Goal: Task Accomplishment & Management: Complete application form

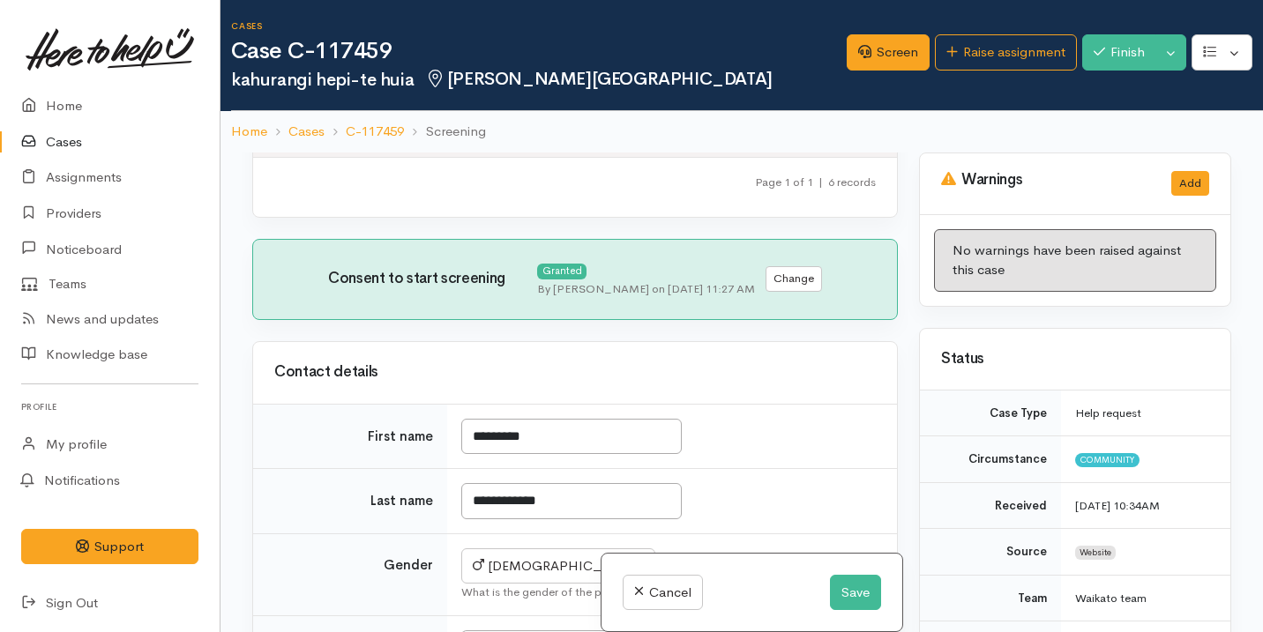
scroll to position [813, 0]
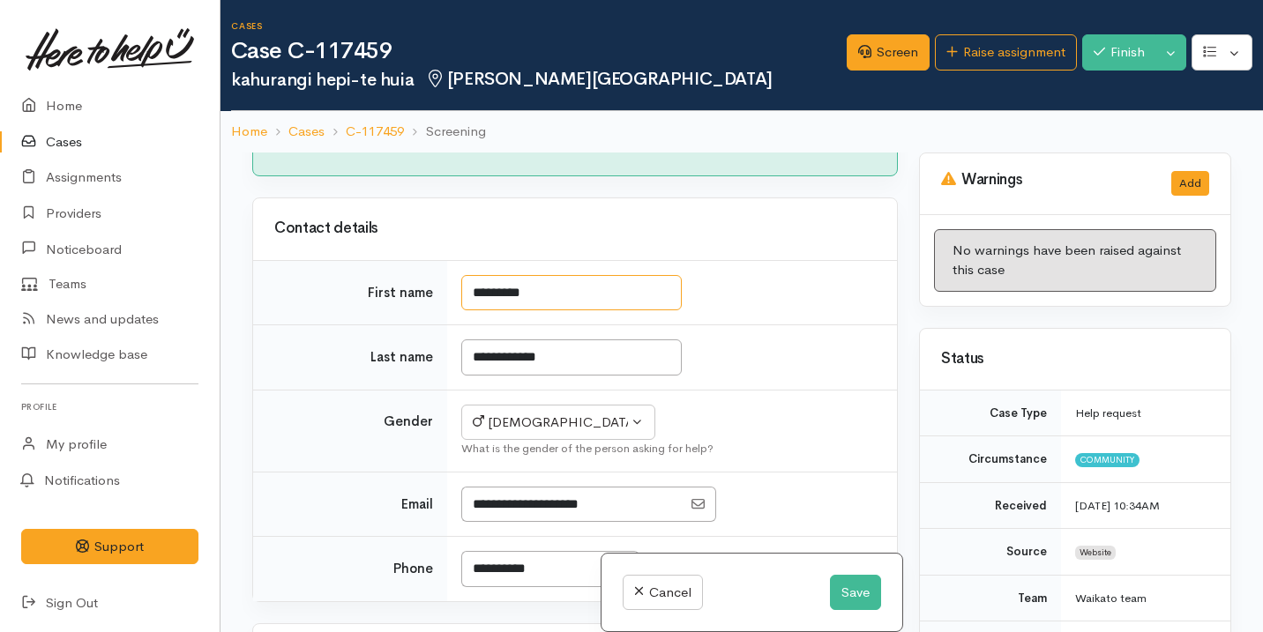
click at [479, 311] on input "*********" at bounding box center [571, 293] width 220 height 36
type input "*********"
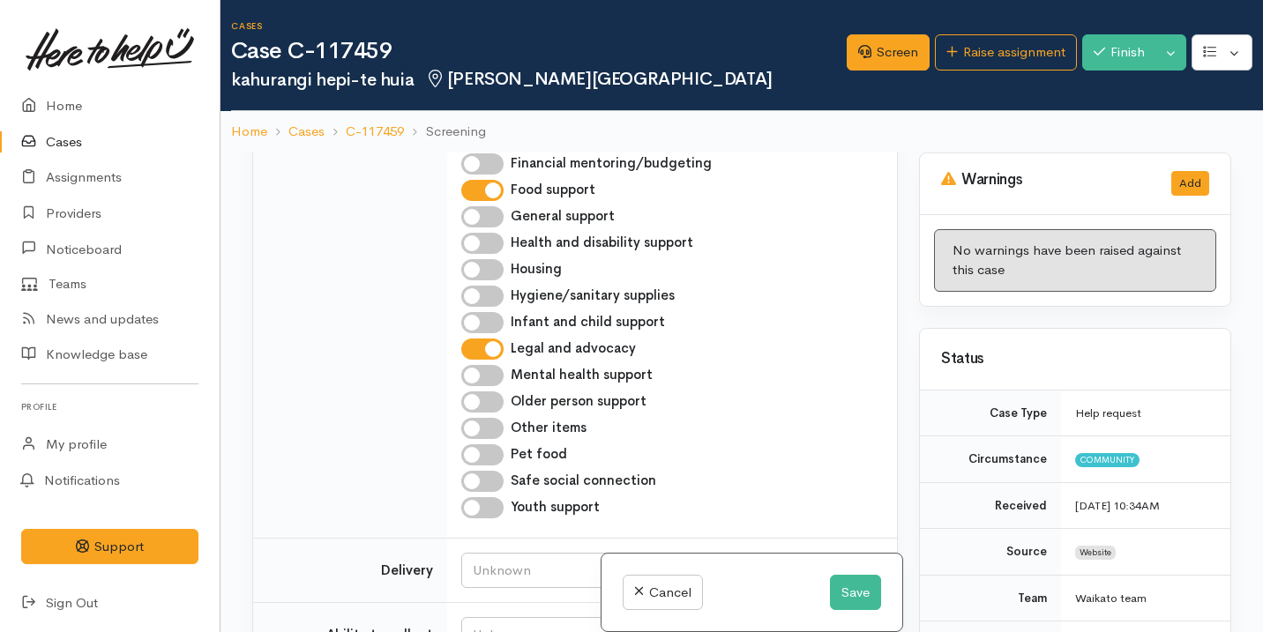
click at [481, 455] on div "Searching for matching cases... Searching for matching cases... Consent to star…" at bounding box center [575, 469] width 667 height 632
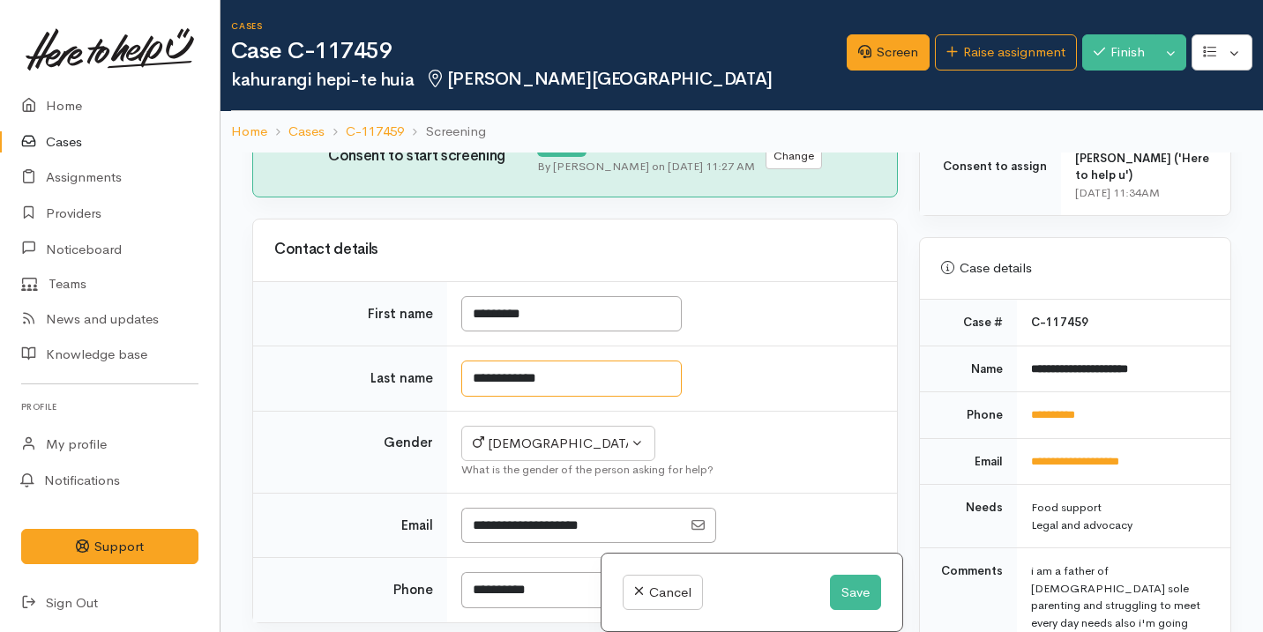
scroll to position [933, 0]
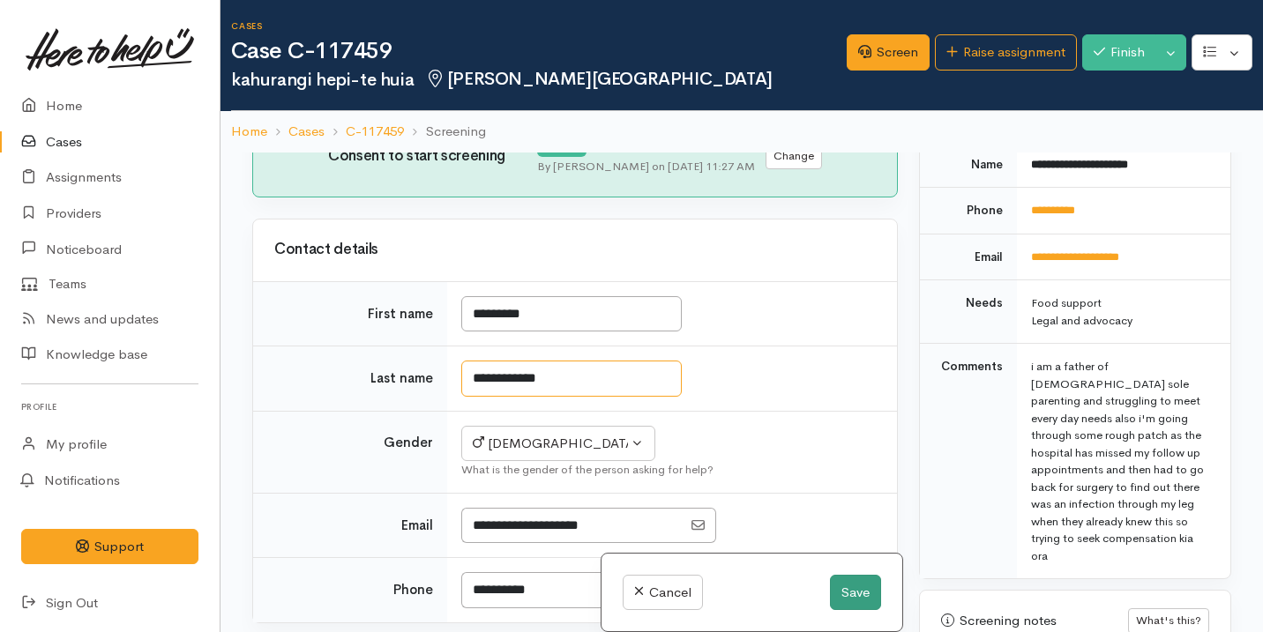
type input "**********"
click at [871, 585] on button "Save" at bounding box center [855, 593] width 51 height 36
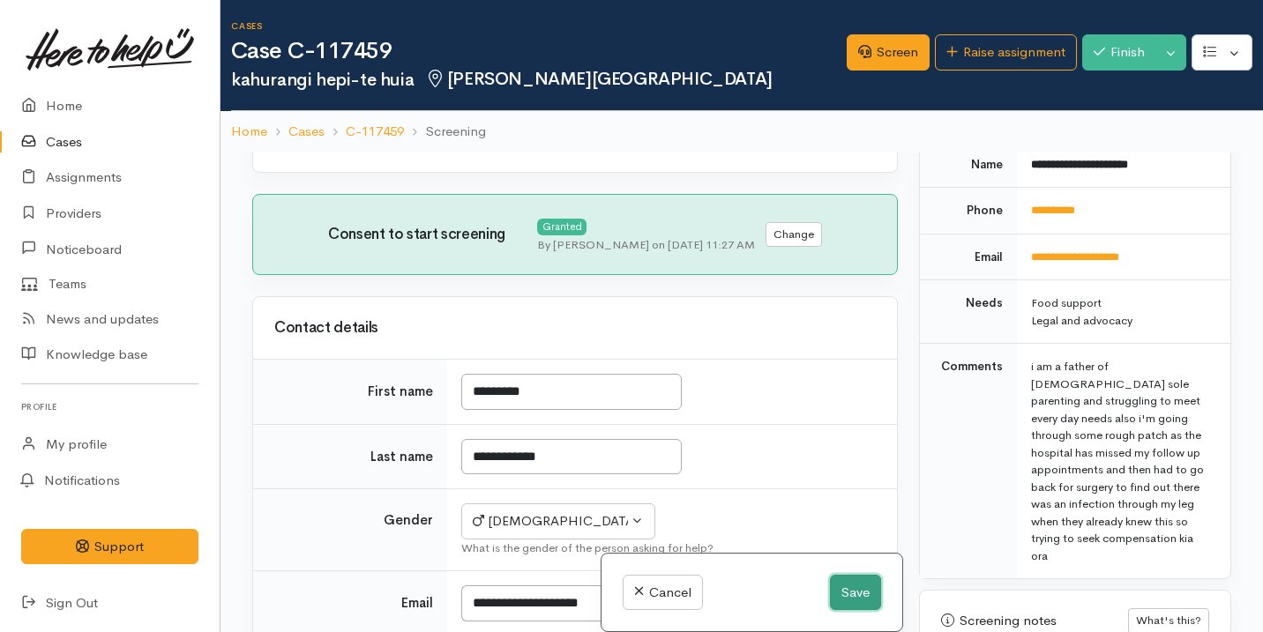
scroll to position [1599, 0]
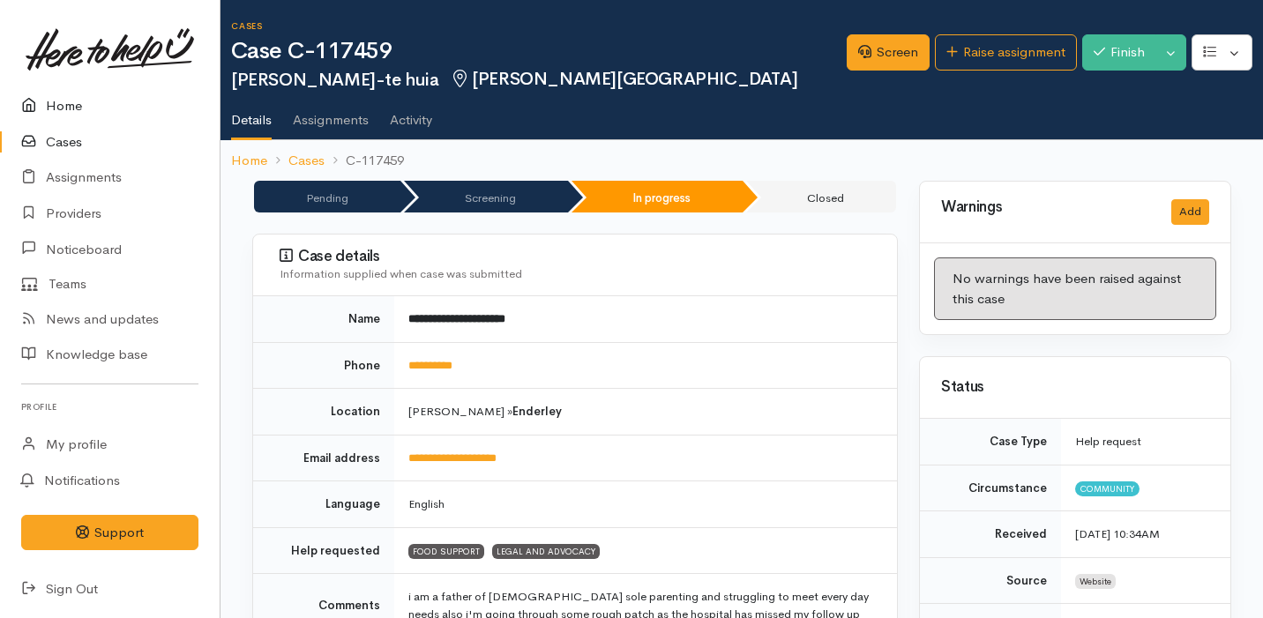
click at [121, 108] on link "Home" at bounding box center [110, 106] width 220 height 36
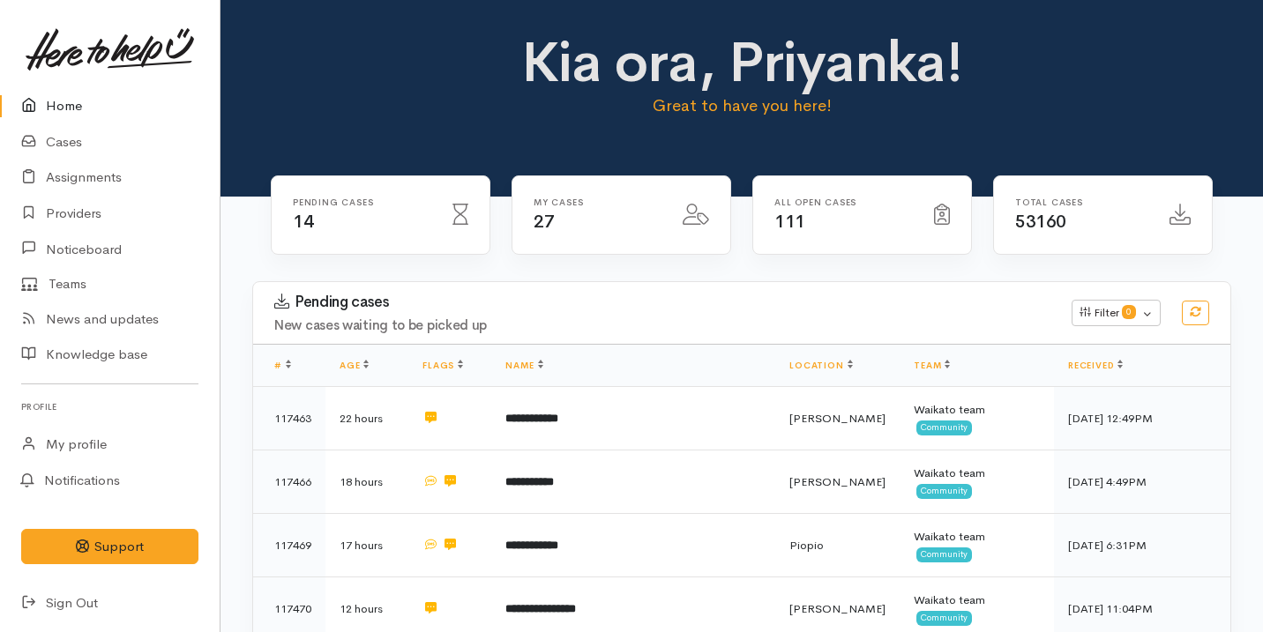
click at [85, 112] on link "Home" at bounding box center [110, 106] width 220 height 36
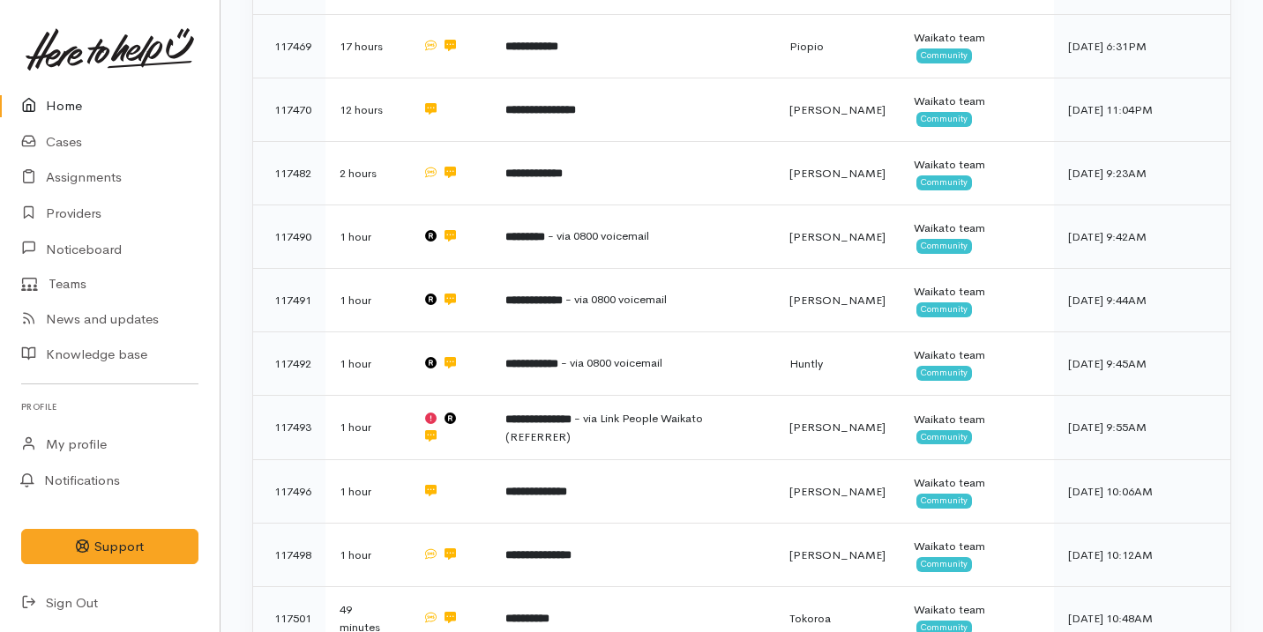
scroll to position [823, 0]
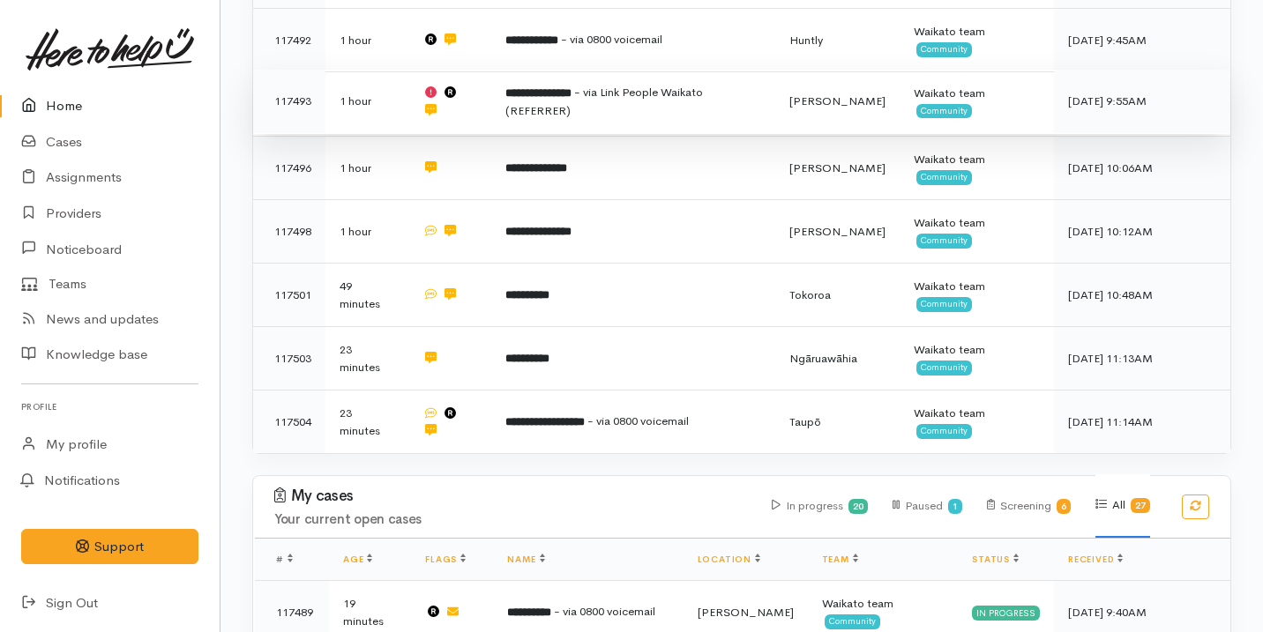
click at [468, 98] on td at bounding box center [449, 102] width 83 height 64
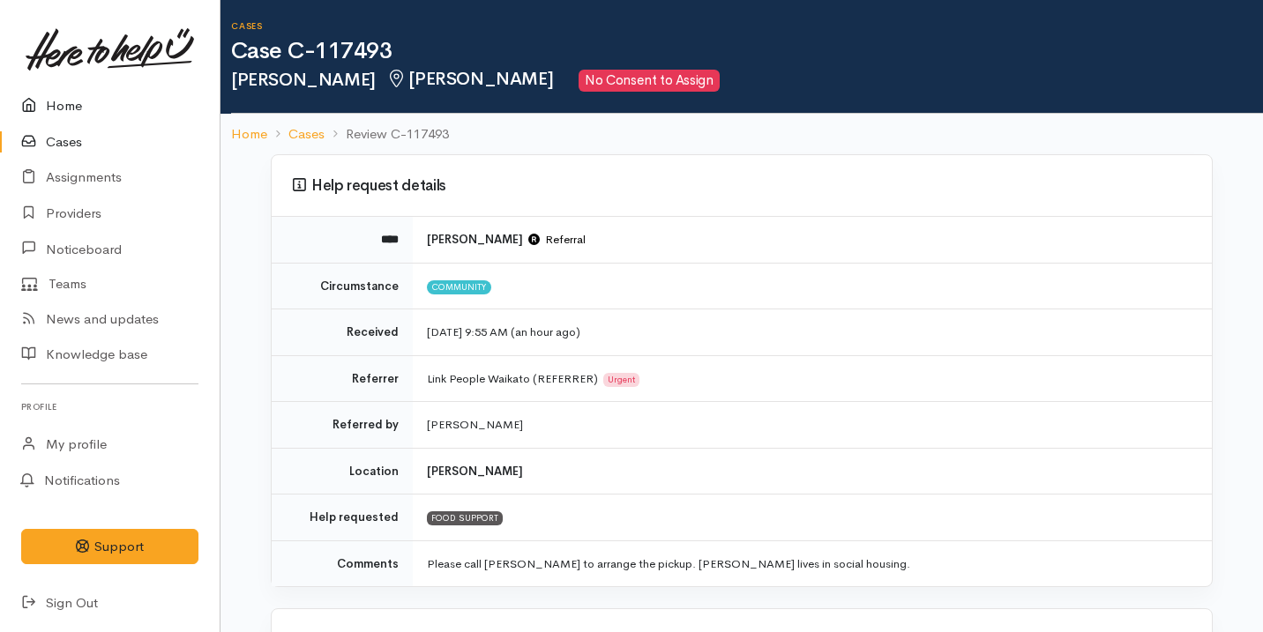
click at [104, 115] on link "Home" at bounding box center [110, 106] width 220 height 36
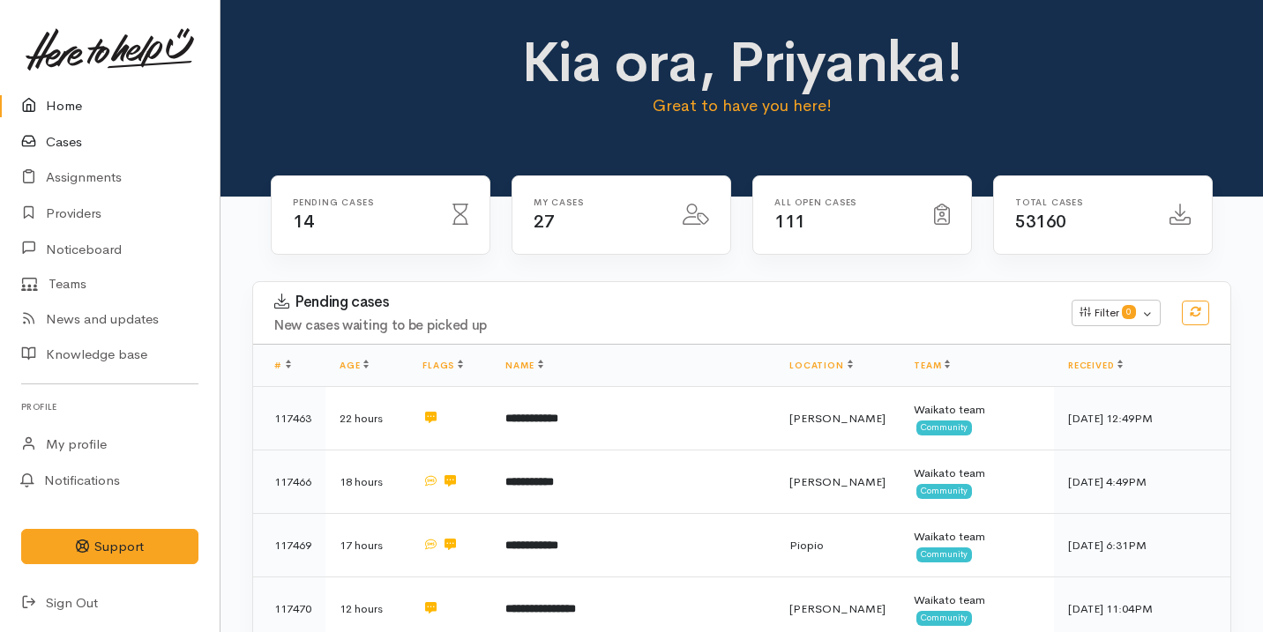
click at [121, 150] on link "Cases" at bounding box center [110, 142] width 220 height 36
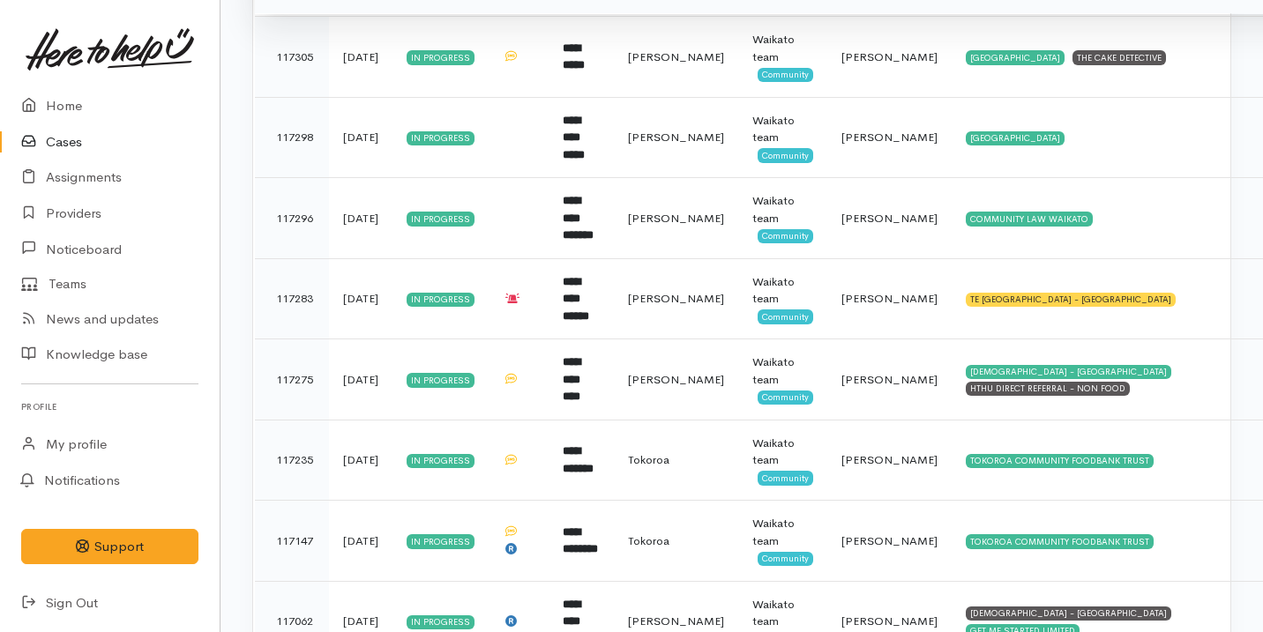
scroll to position [1462, 0]
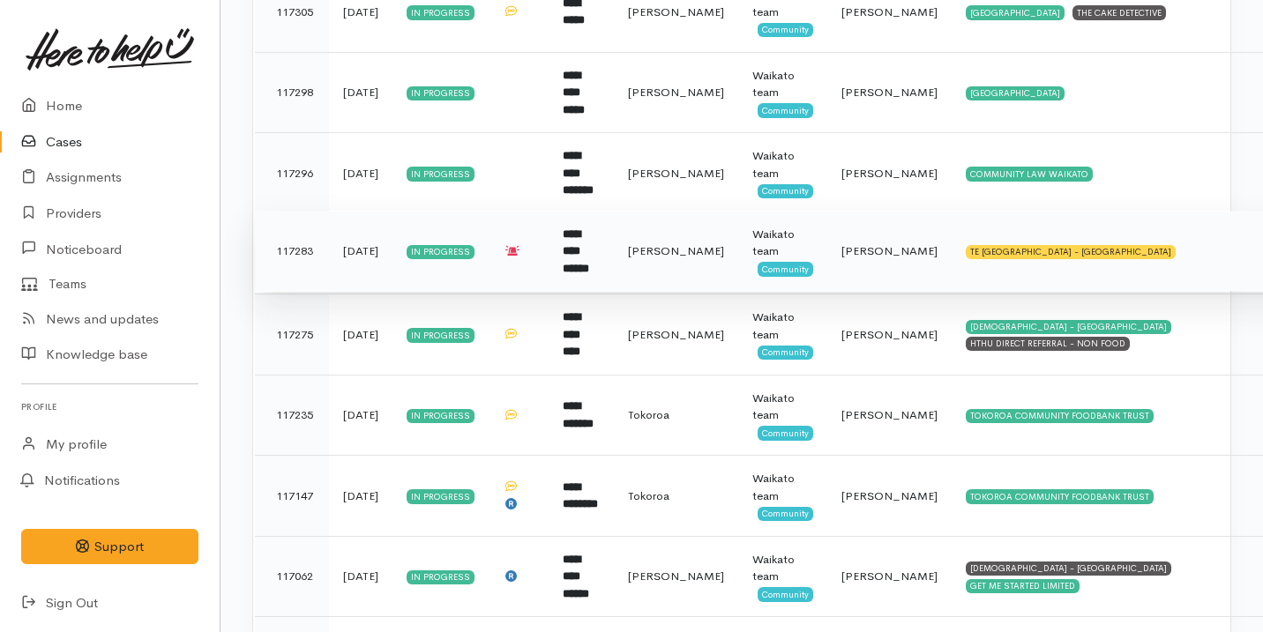
click at [614, 241] on td "**********" at bounding box center [581, 251] width 65 height 81
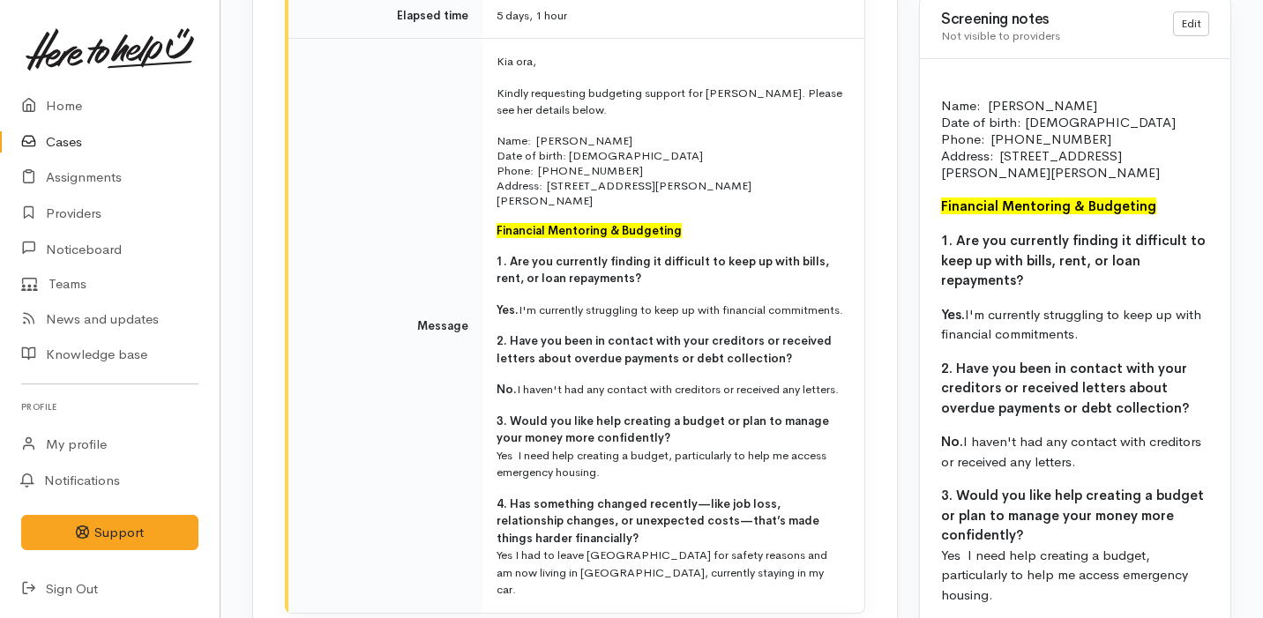
scroll to position [2160, 0]
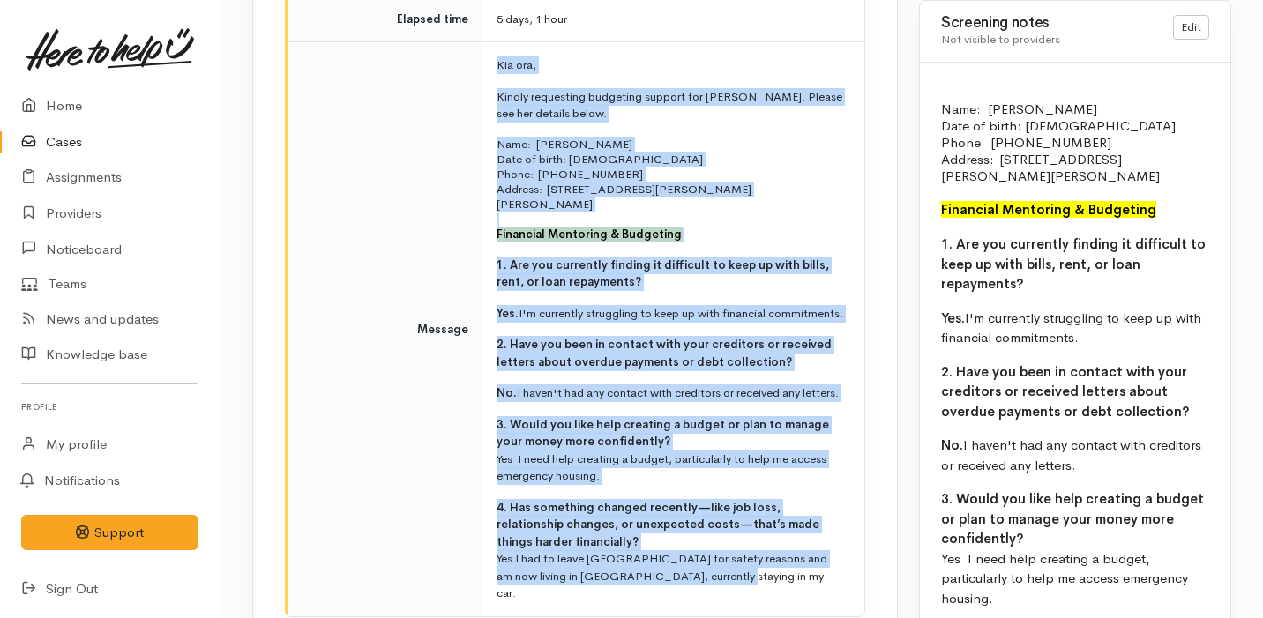
drag, startPoint x: 497, startPoint y: 25, endPoint x: 698, endPoint y: 557, distance: 569.7
click at [698, 558] on td "Kia ora, Kindly requesting budgeting support for [PERSON_NAME]. Please see her …" at bounding box center [673, 329] width 382 height 574
copy td "Lor ips, Dolors ametconsec adipiscin elitsed doe temporinc. Utlabo etd mag aliq…"
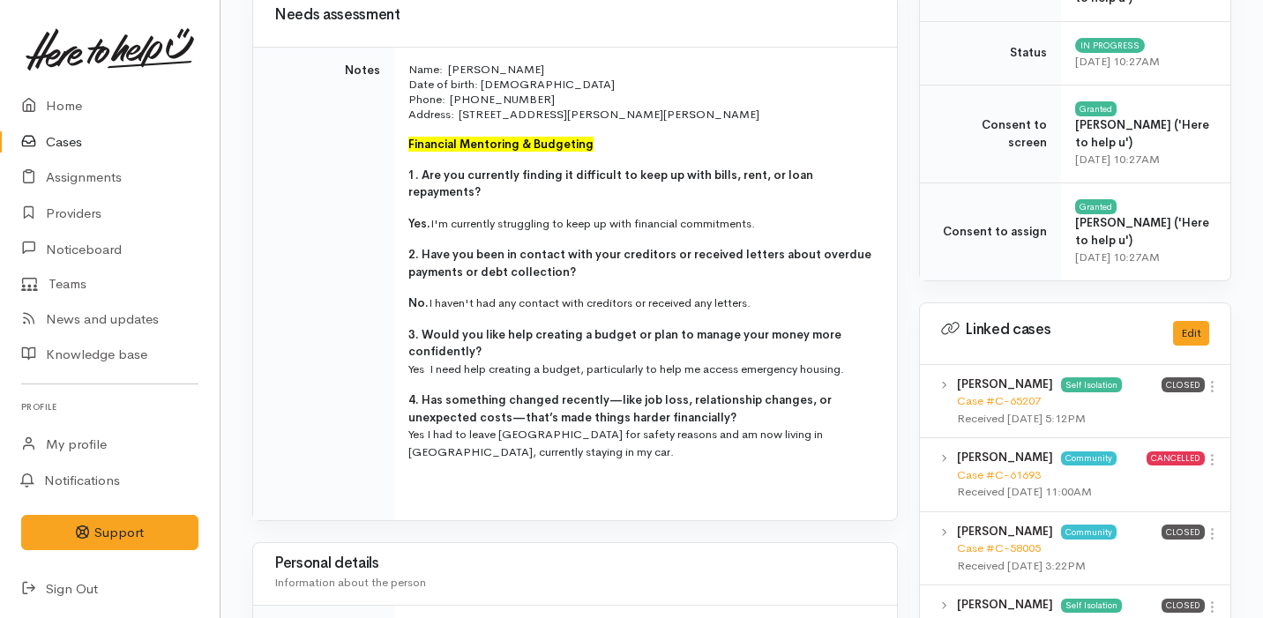
scroll to position [0, 0]
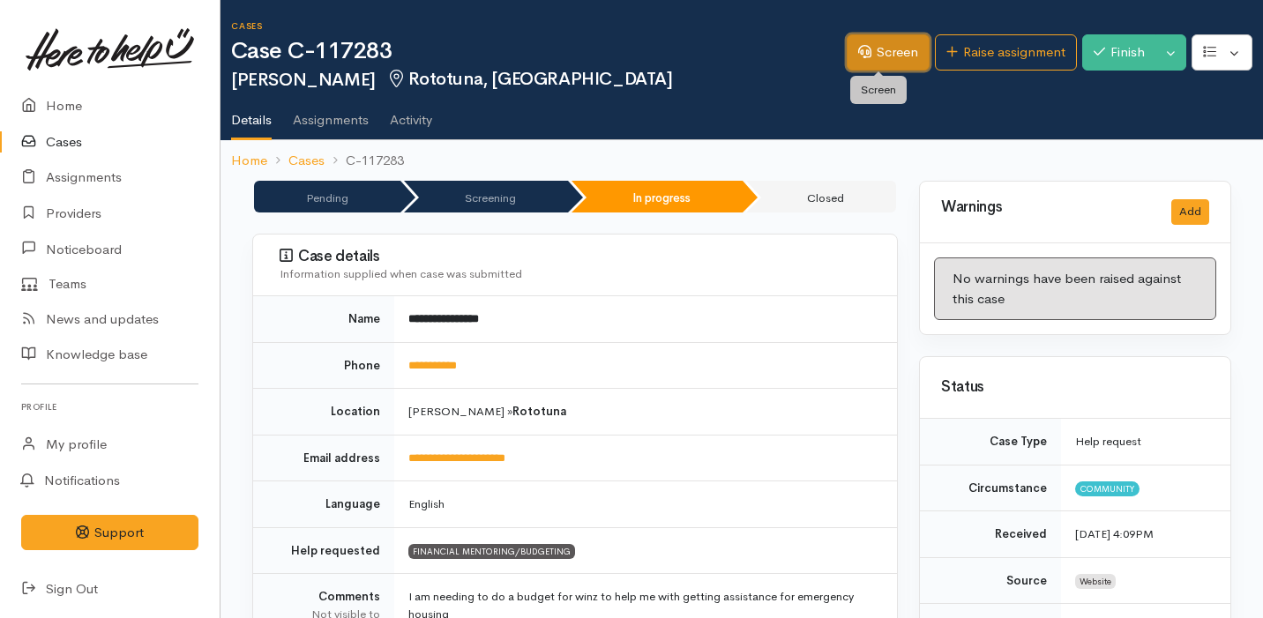
click at [868, 58] on link "Screen" at bounding box center [888, 52] width 83 height 36
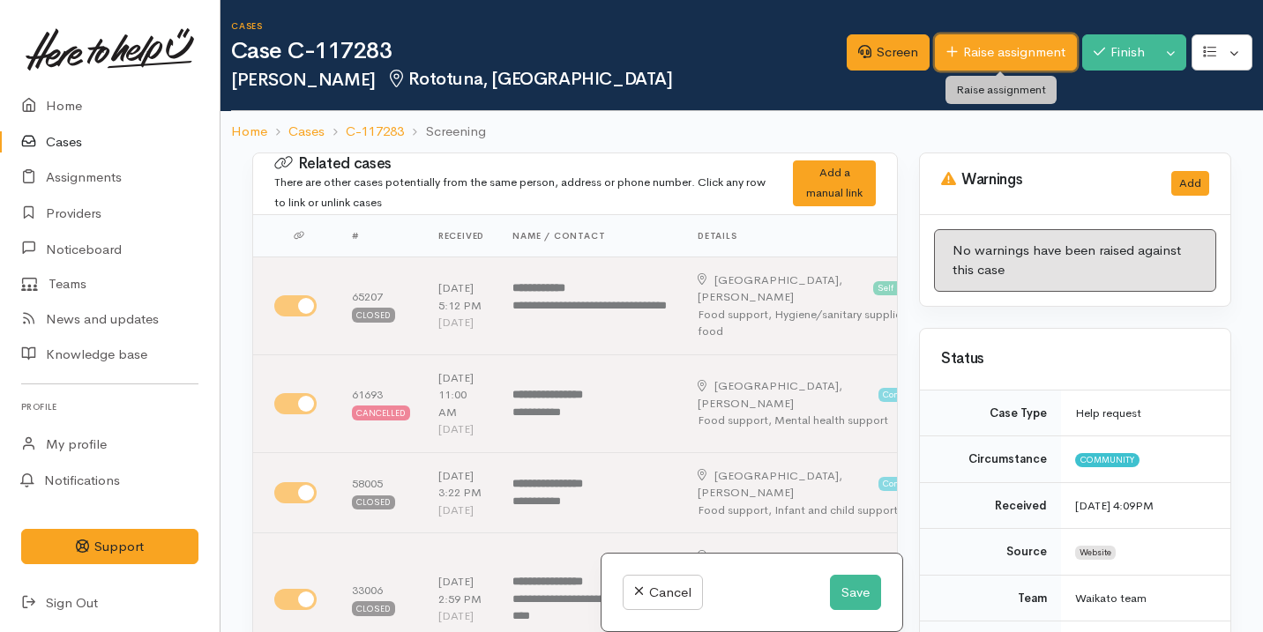
click at [967, 59] on link "Raise assignment" at bounding box center [1006, 52] width 142 height 36
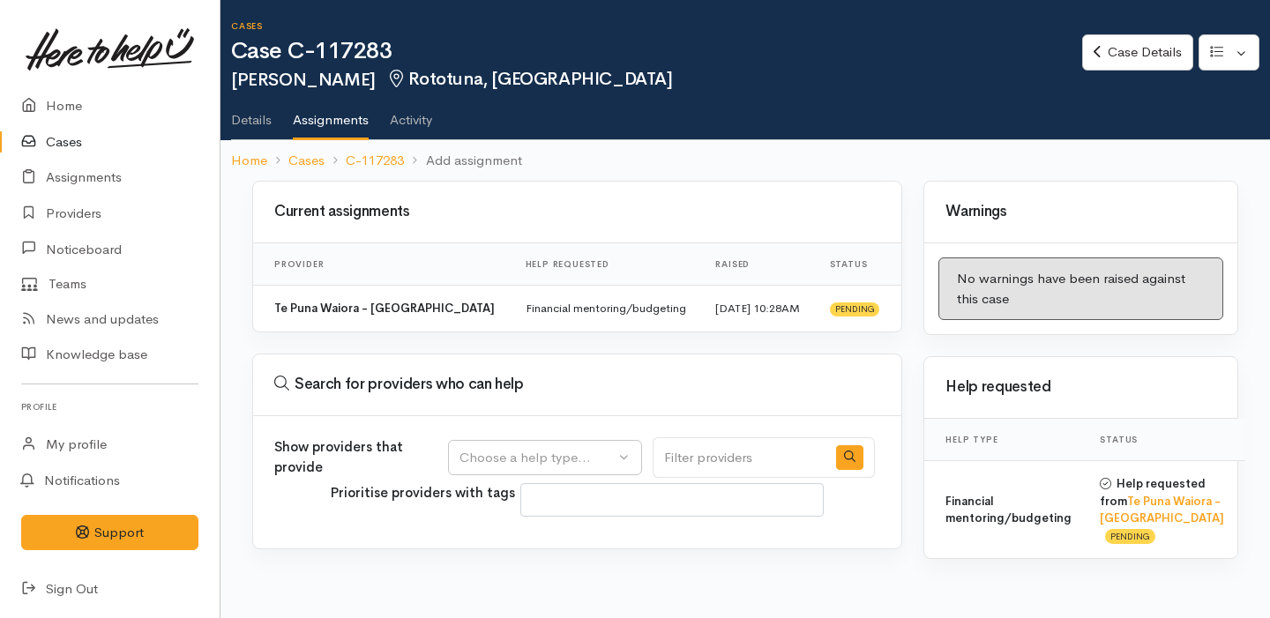
select select
click at [556, 467] on div "Choose a help type..." at bounding box center [536, 458] width 155 height 20
click at [555, 564] on div "Financial mentoring/budgeting" at bounding box center [563, 521] width 230 height 86
click at [545, 476] on button "Choose a help type..." at bounding box center [545, 458] width 194 height 36
click at [545, 529] on div at bounding box center [563, 507] width 228 height 43
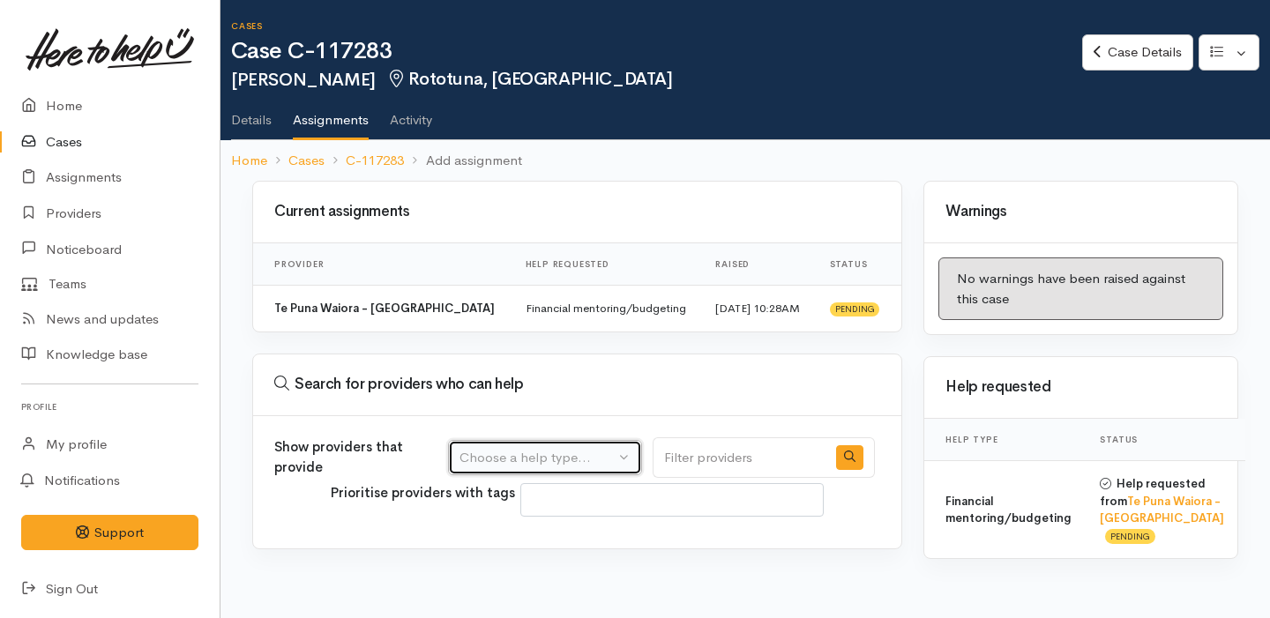
click at [545, 476] on button "Choose a help type..." at bounding box center [545, 458] width 194 height 36
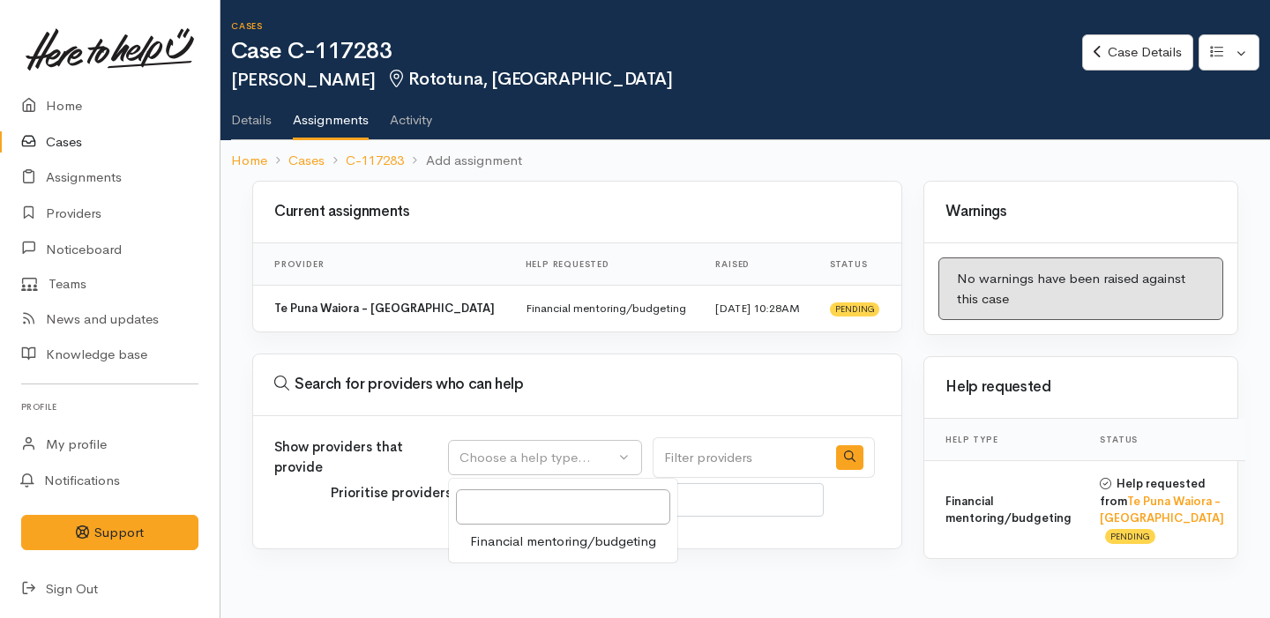
click at [548, 552] on span "Financial mentoring/budgeting" at bounding box center [563, 542] width 186 height 20
select select "9"
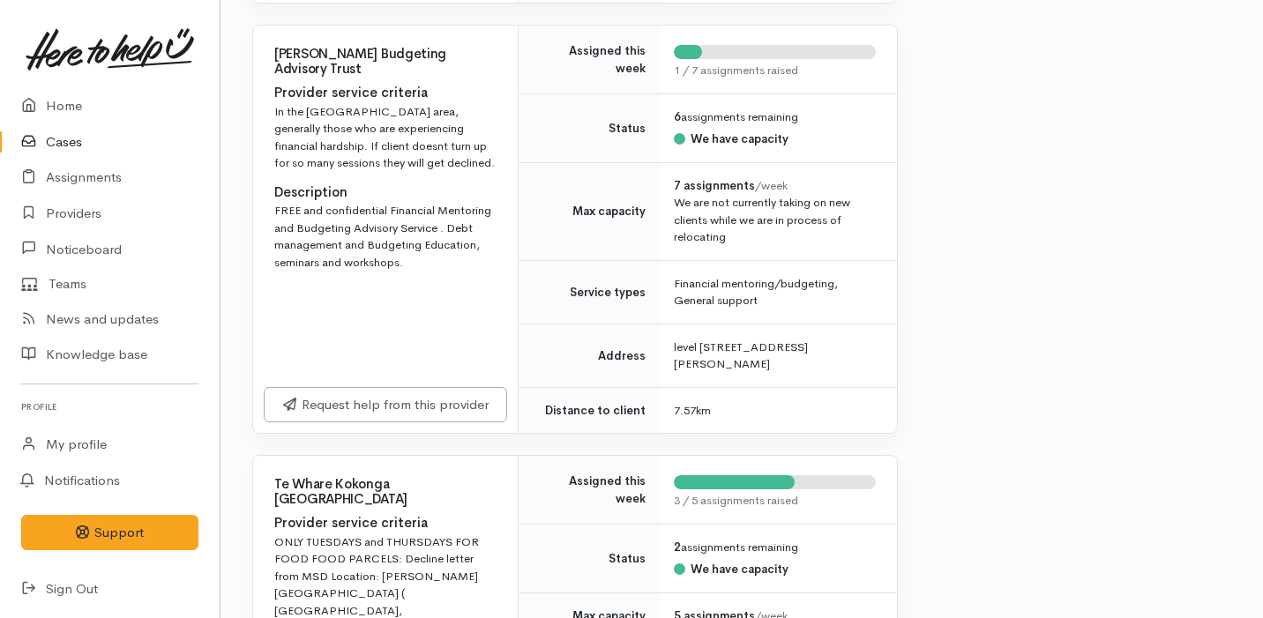
scroll to position [2744, 0]
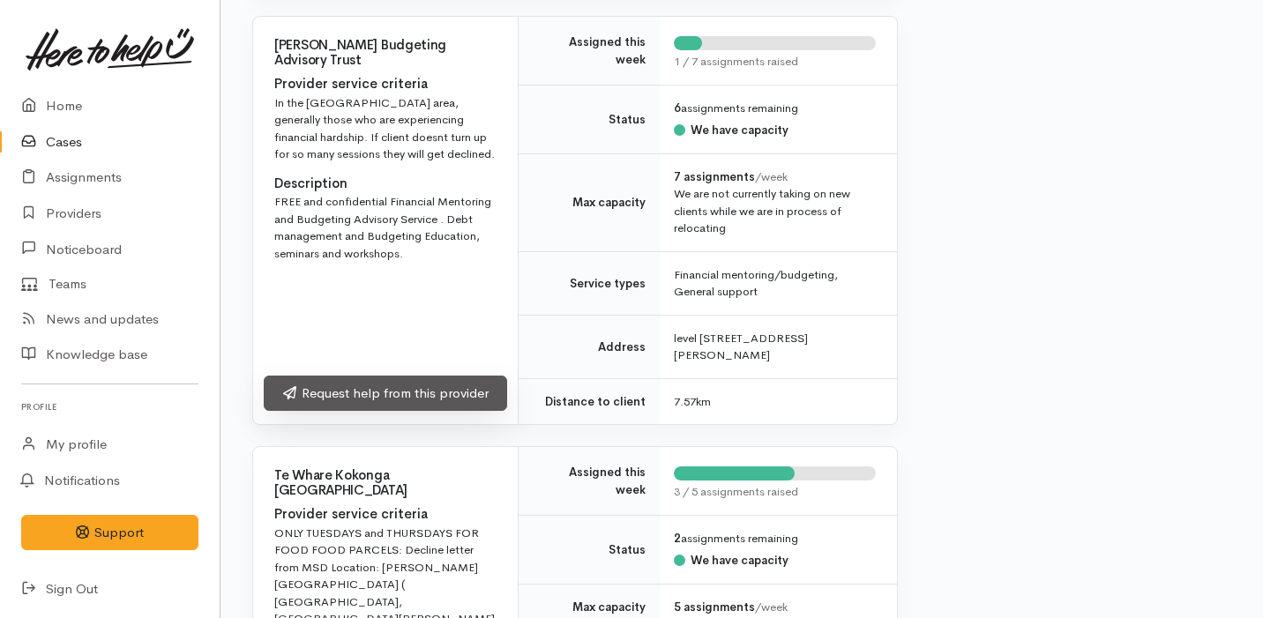
click at [494, 412] on link "Request help from this provider" at bounding box center [385, 394] width 243 height 36
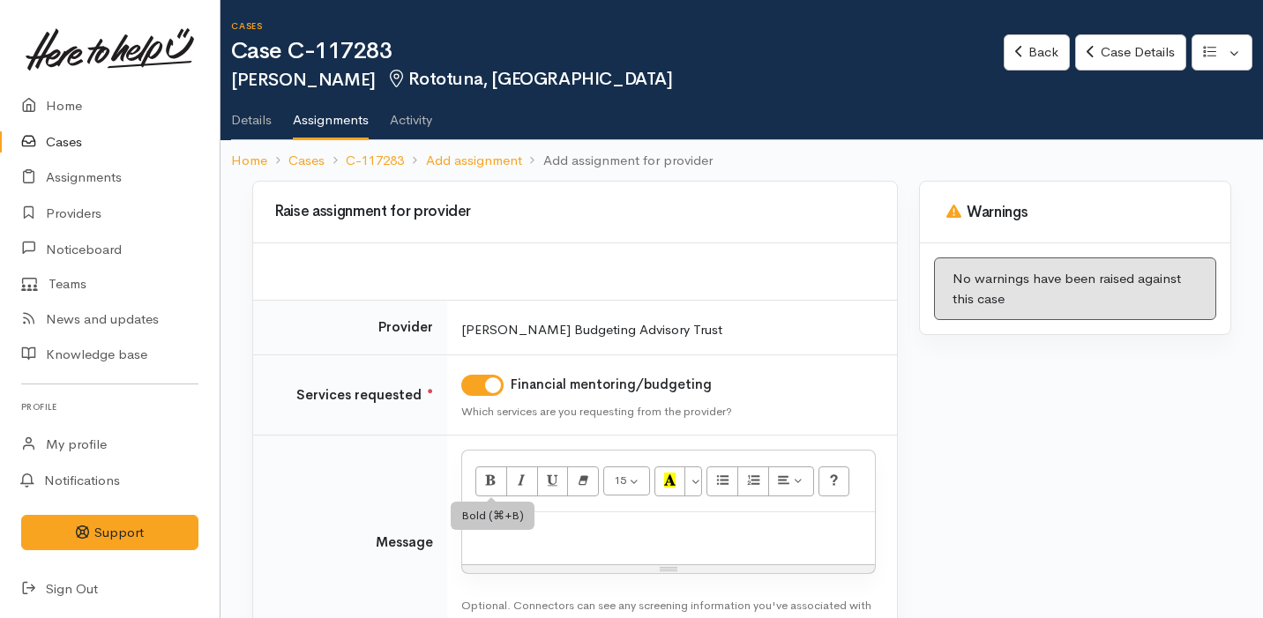
scroll to position [123, 0]
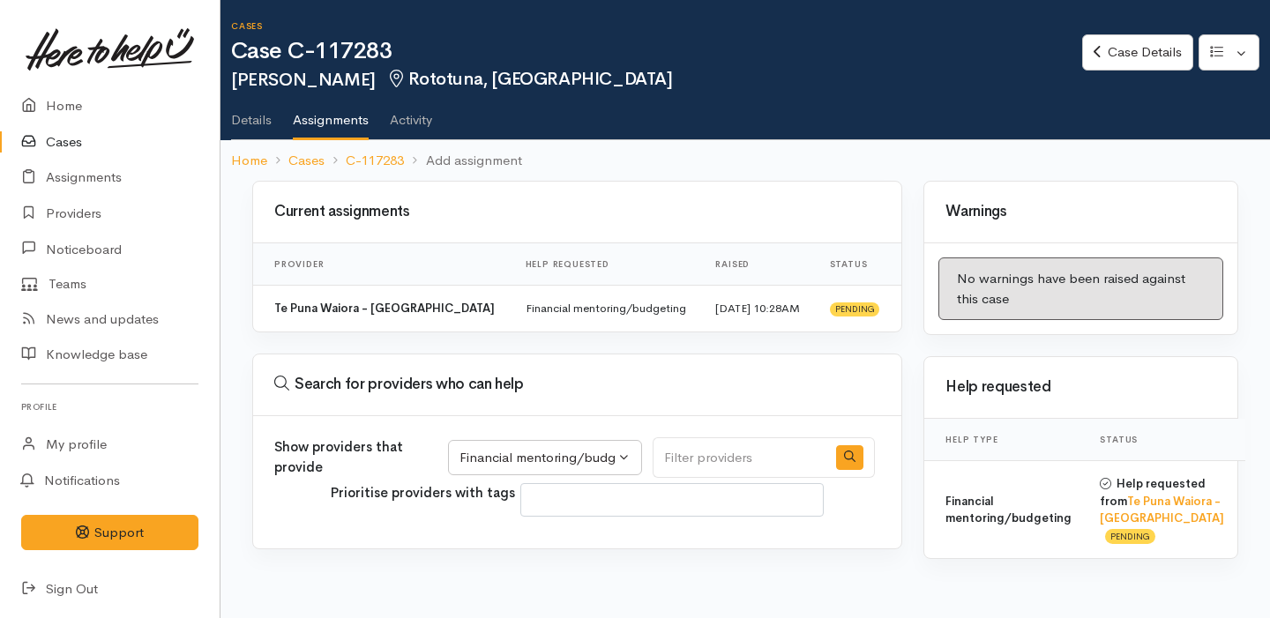
select select "9"
select select
click at [47, 101] on link "Home" at bounding box center [110, 106] width 220 height 36
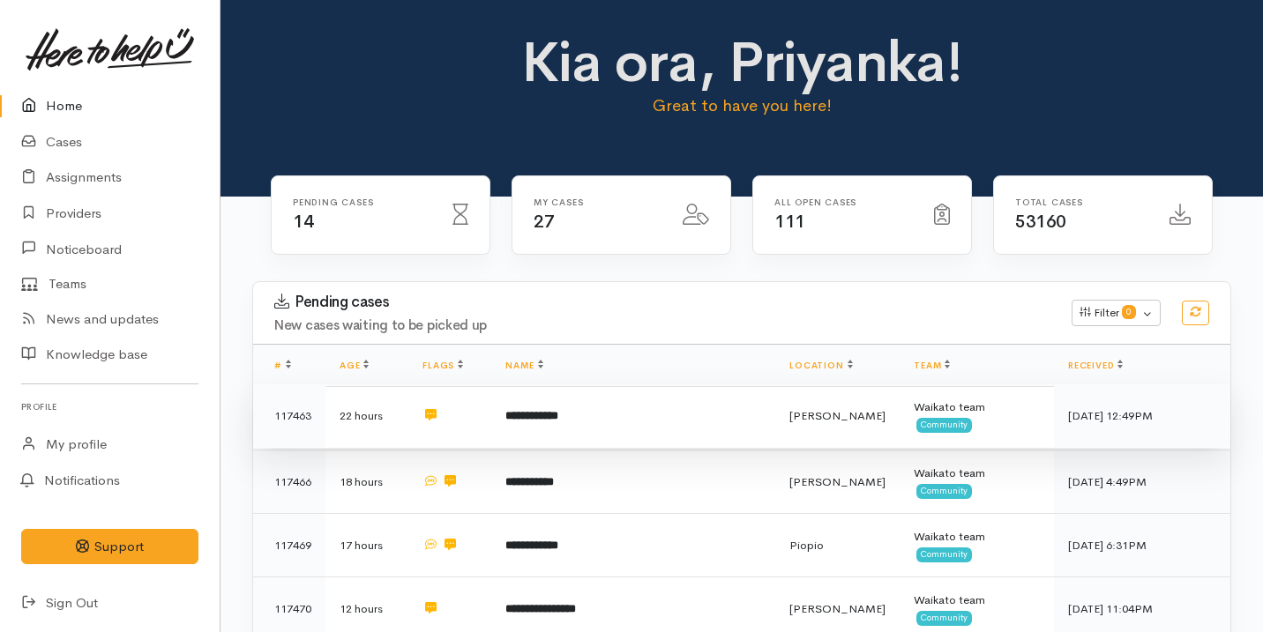
click at [597, 410] on td "**********" at bounding box center [633, 416] width 284 height 63
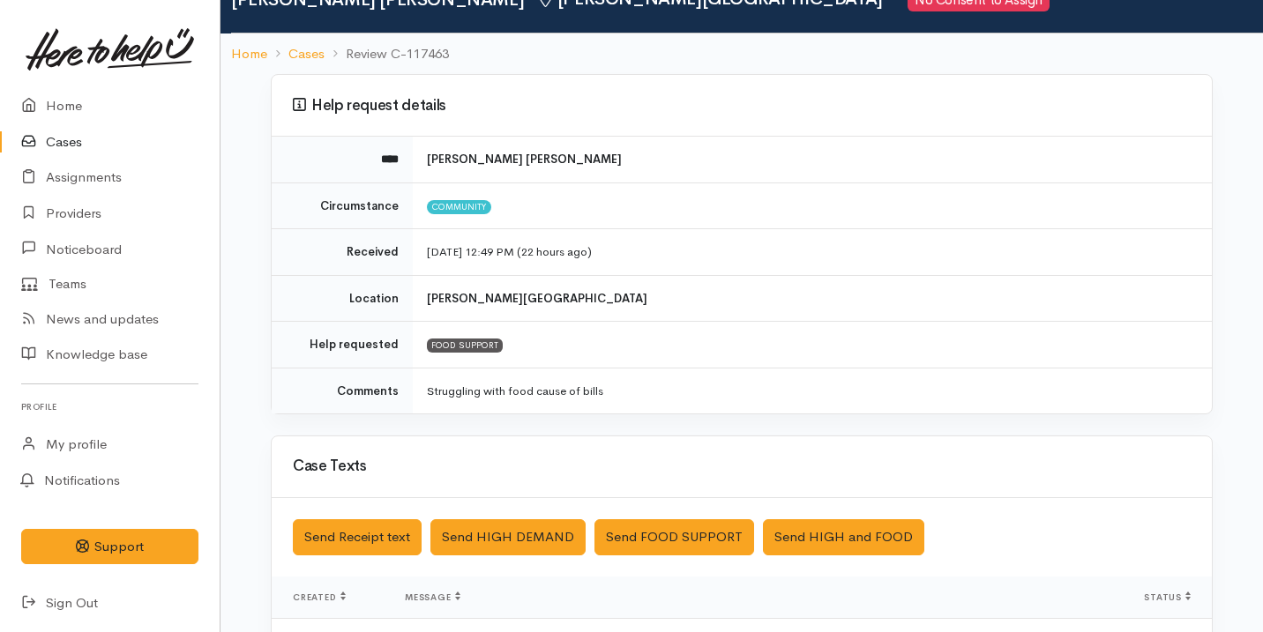
scroll to position [475, 0]
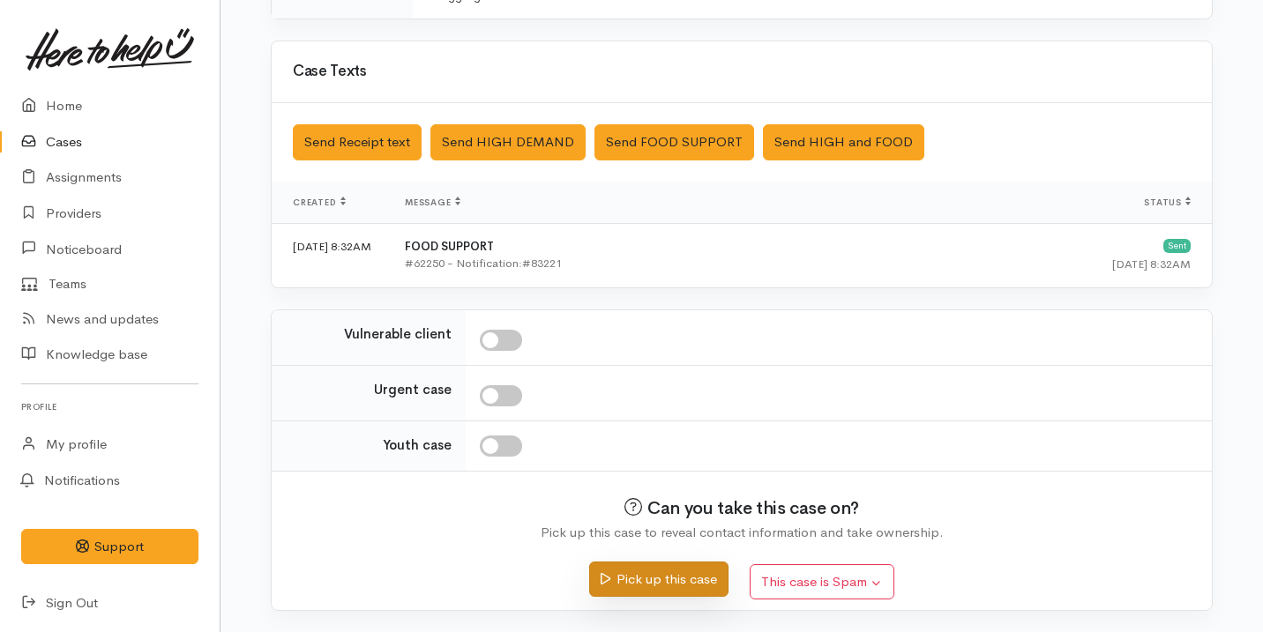
click at [644, 576] on button "Pick up this case" at bounding box center [658, 580] width 138 height 36
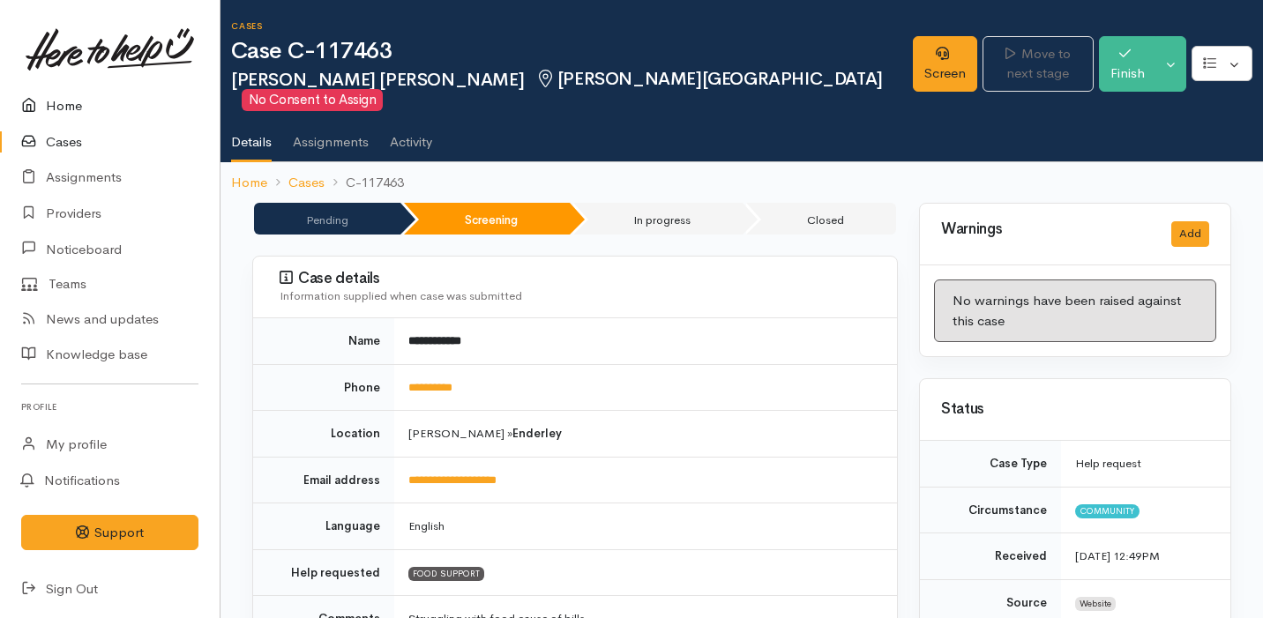
click at [135, 116] on link "Home" at bounding box center [110, 106] width 220 height 36
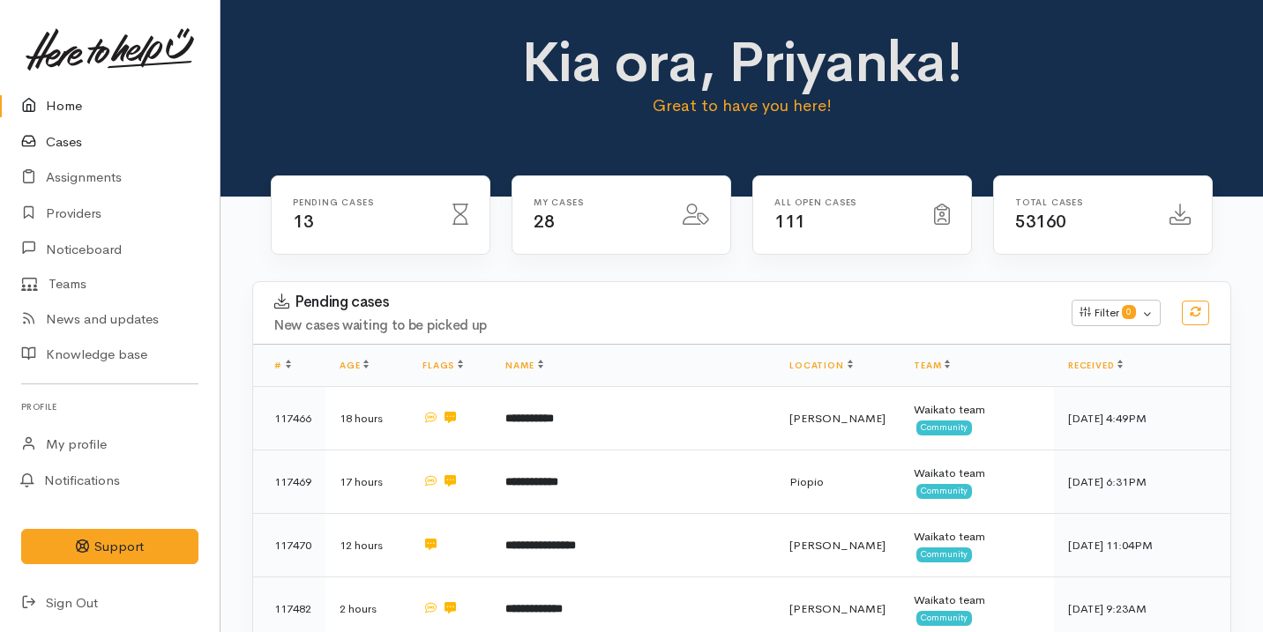
click at [136, 141] on link "Cases" at bounding box center [110, 142] width 220 height 36
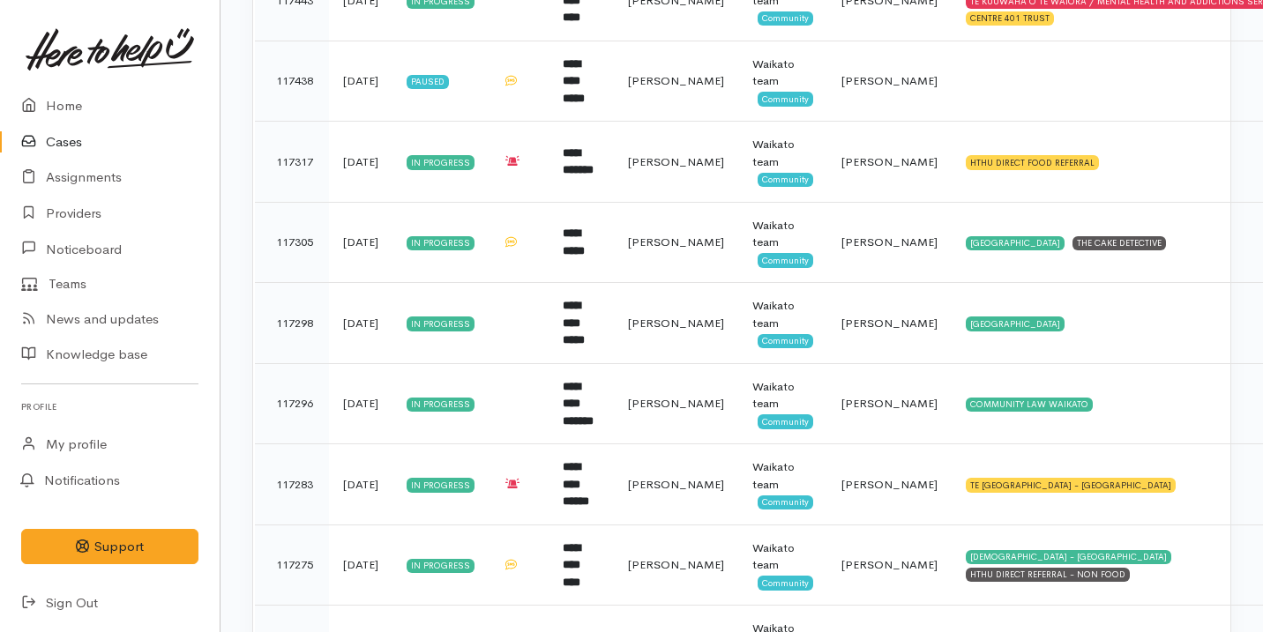
scroll to position [1311, 0]
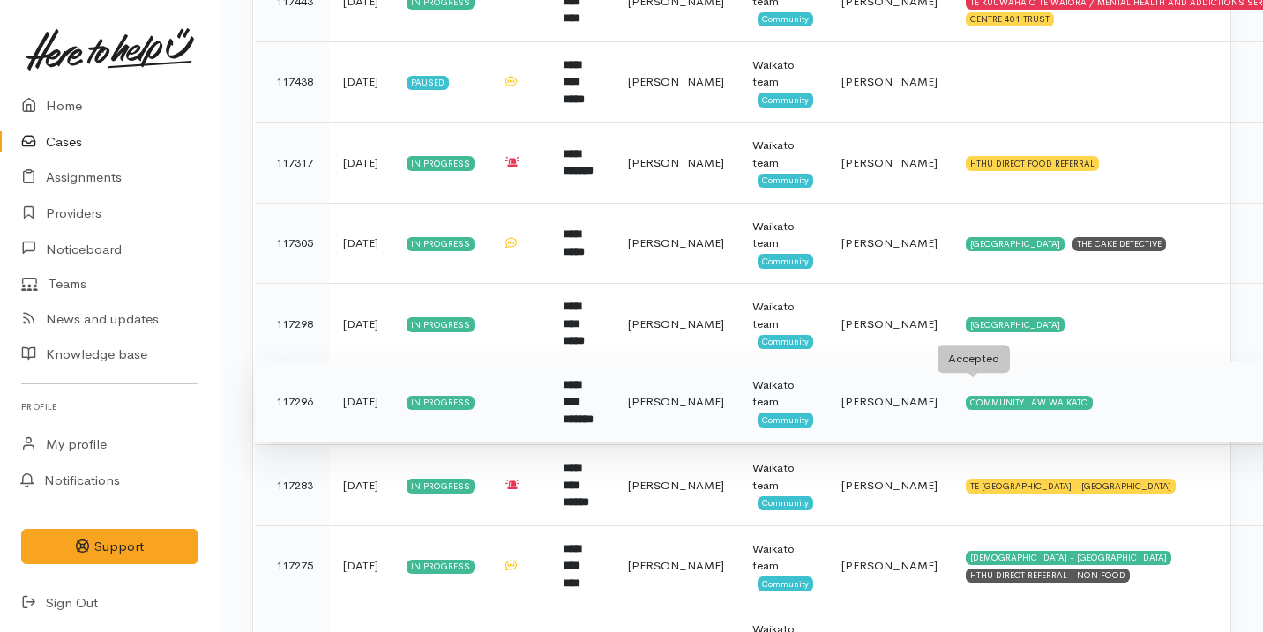
click at [1005, 396] on div "COMMUNITY LAW WAIKATO" at bounding box center [1029, 403] width 127 height 14
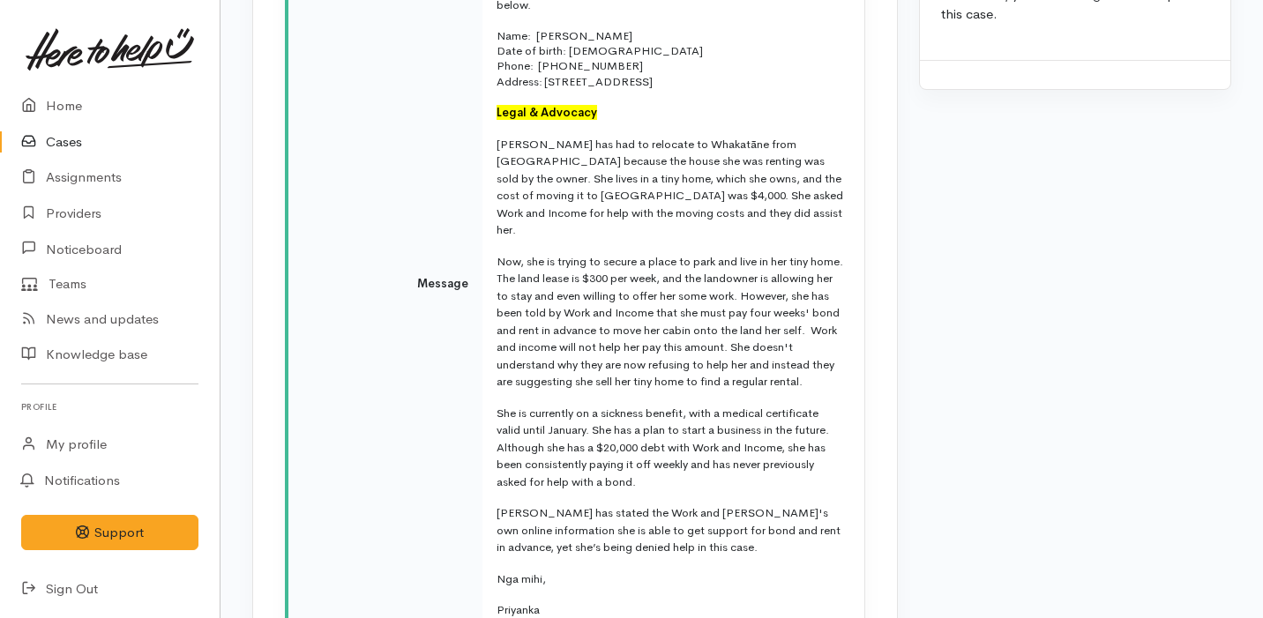
scroll to position [2660, 0]
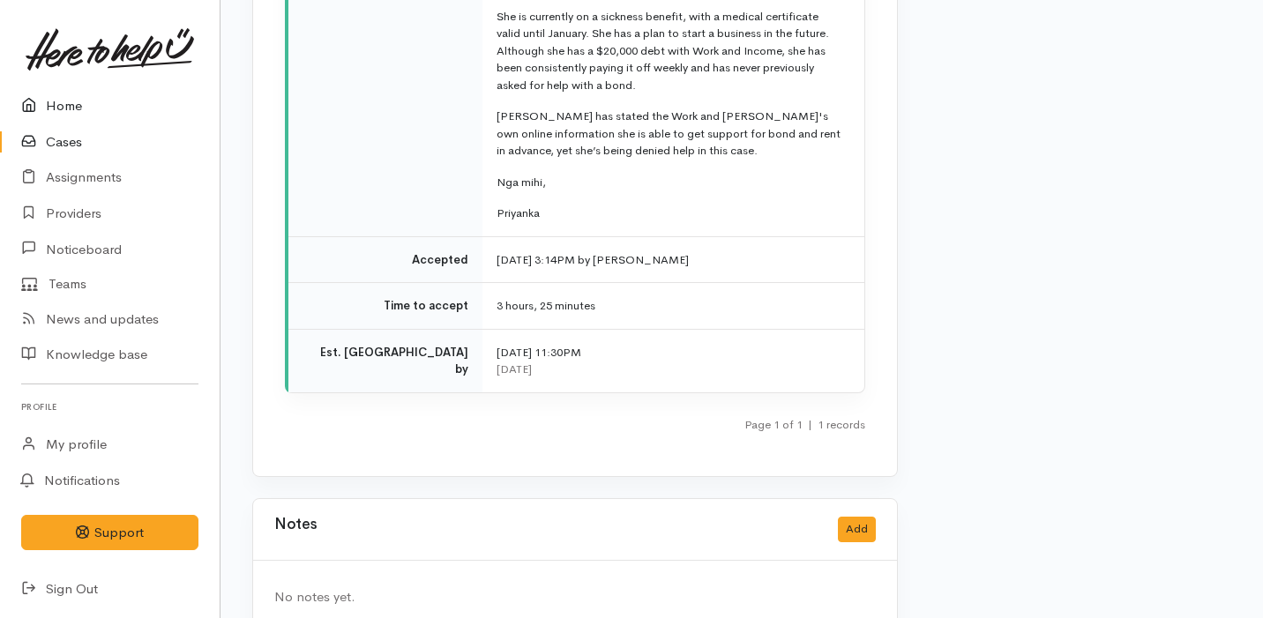
click at [163, 106] on link "Home" at bounding box center [110, 106] width 220 height 36
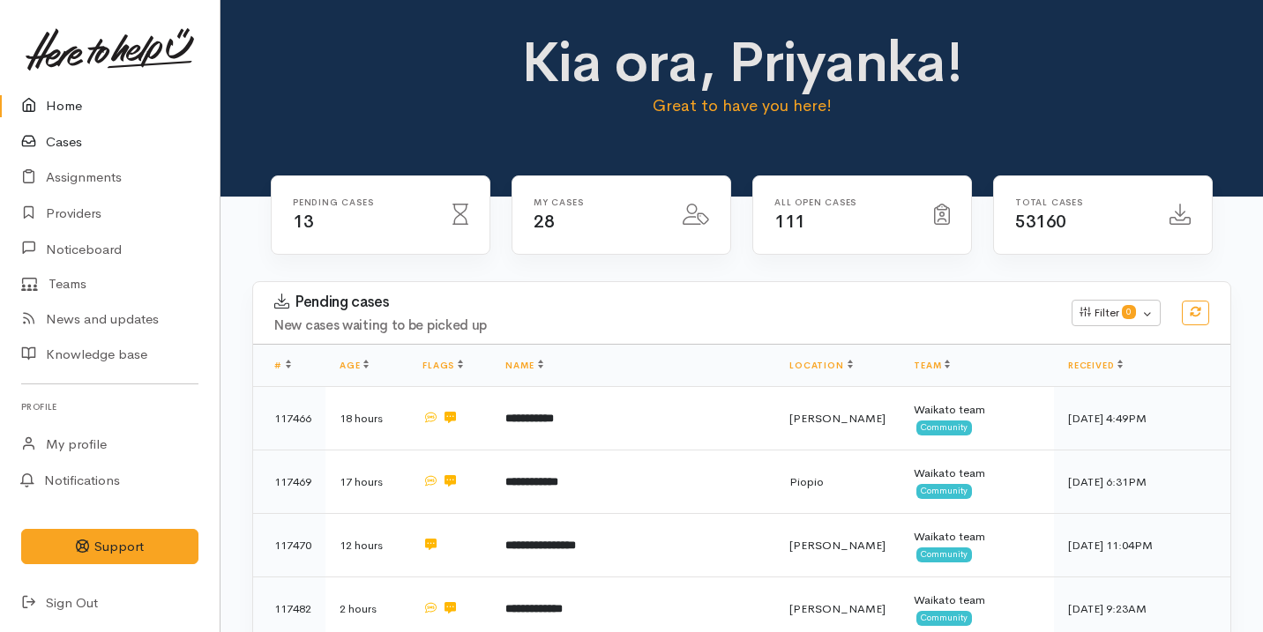
click at [53, 142] on link "Cases" at bounding box center [110, 142] width 220 height 36
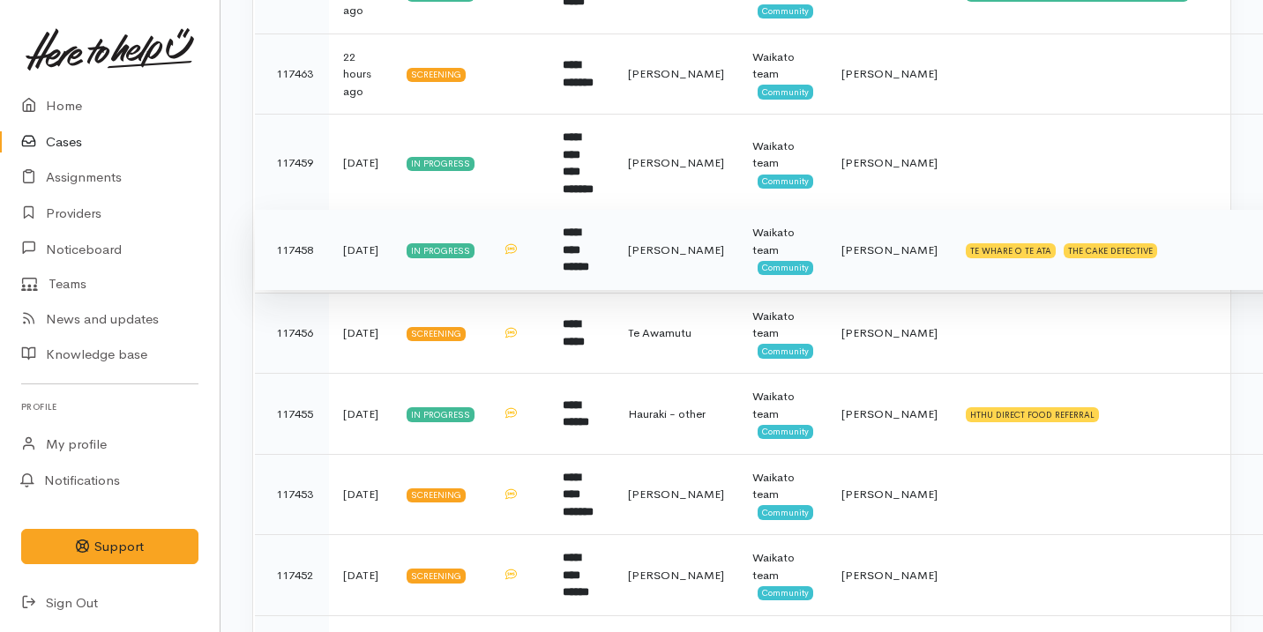
scroll to position [413, 0]
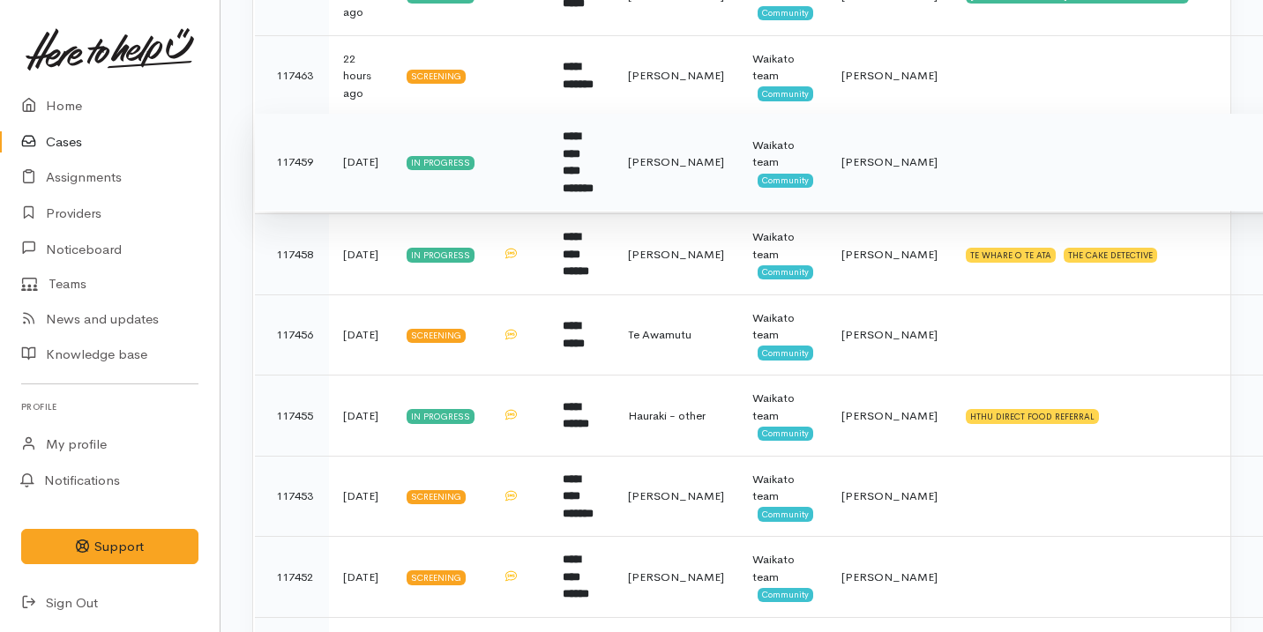
click at [610, 161] on td "**********" at bounding box center [581, 163] width 65 height 98
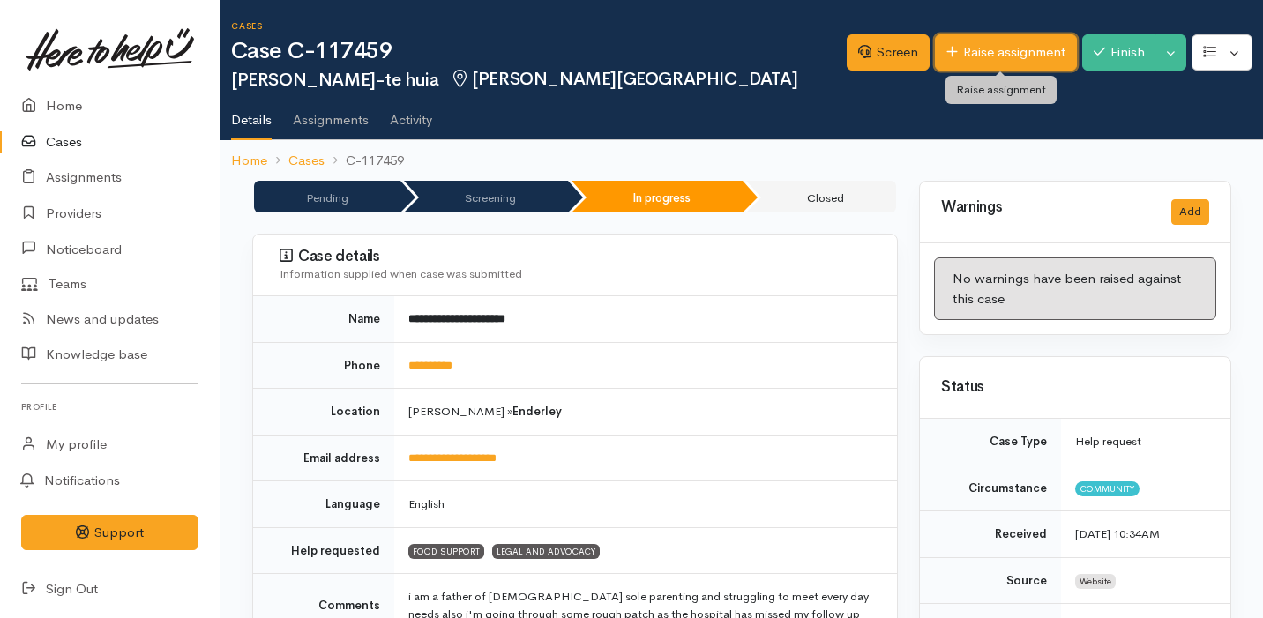
click at [946, 56] on icon at bounding box center [951, 51] width 11 height 13
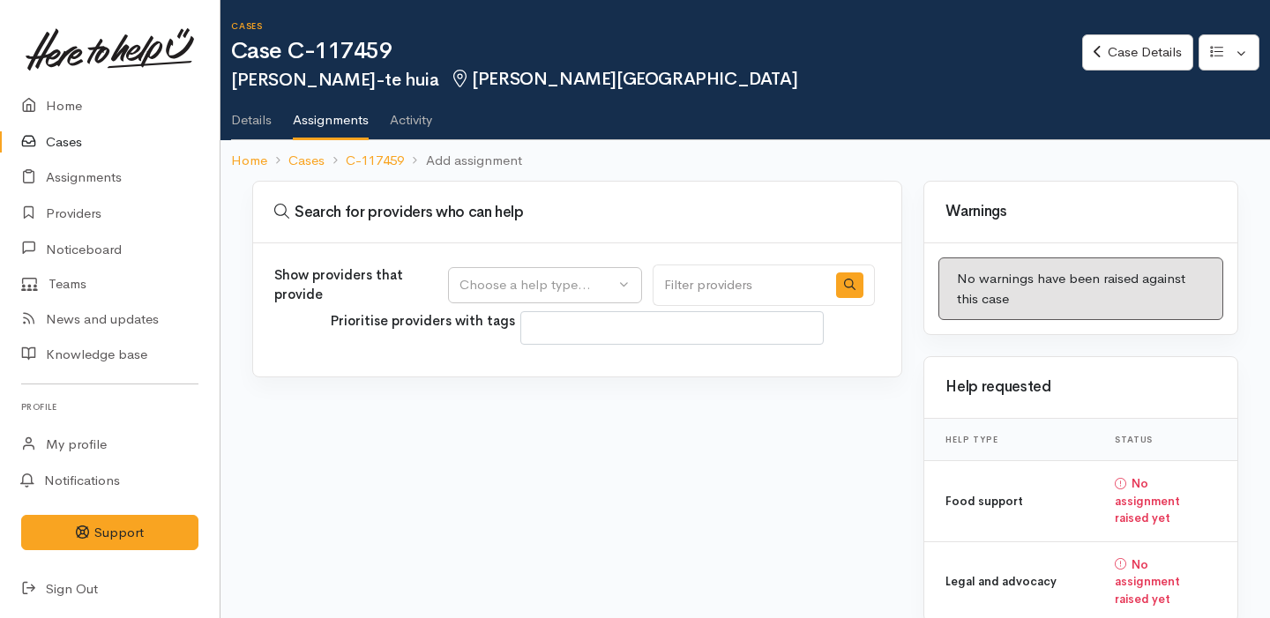
select select
click at [499, 275] on div "Choose a help type..." at bounding box center [536, 285] width 155 height 20
click at [531, 402] on span "Legal and advocacy" at bounding box center [529, 396] width 118 height 20
select select "27"
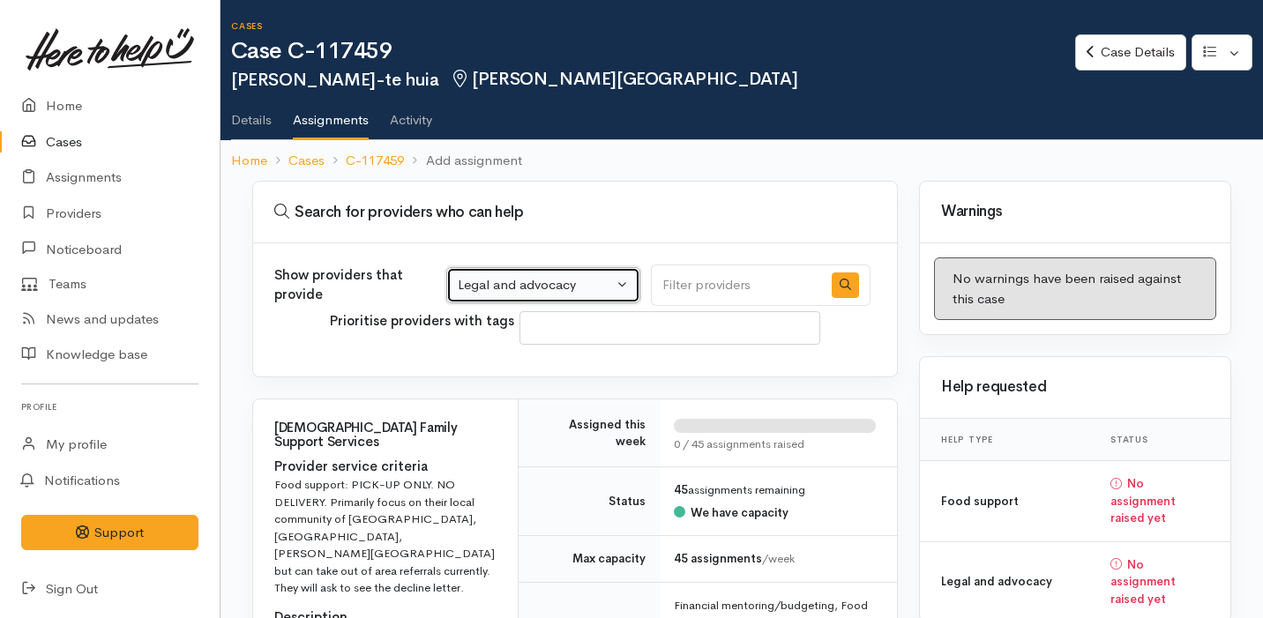
scroll to position [448, 0]
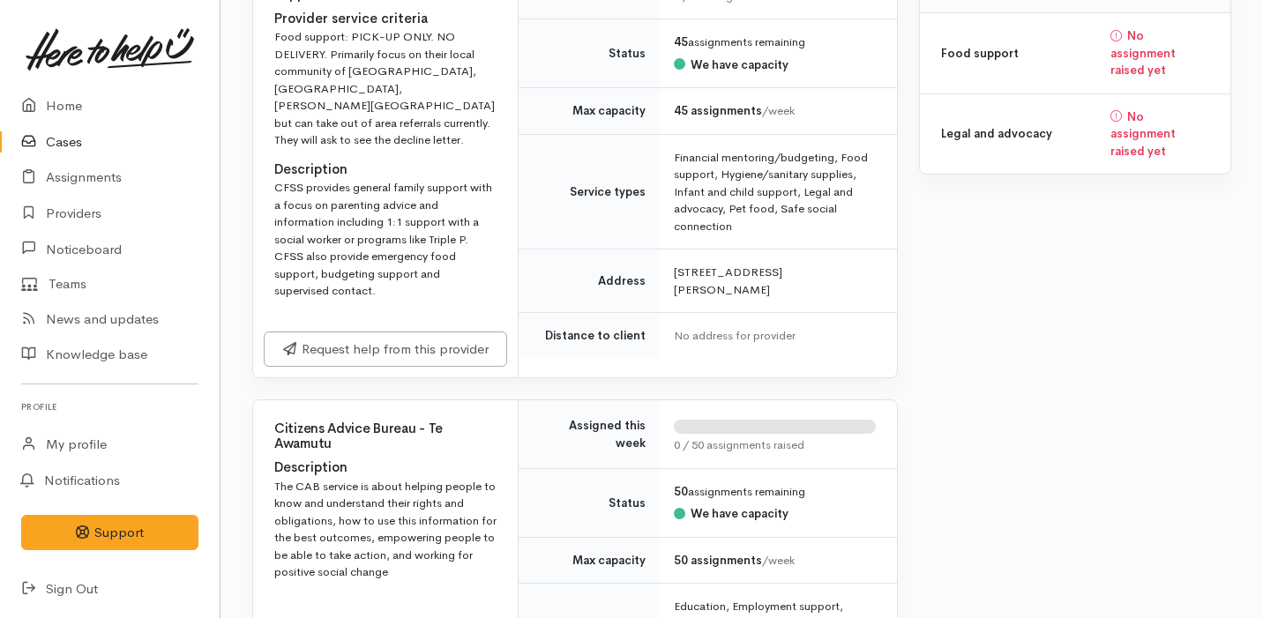
click at [776, 183] on div "Financial mentoring/budgeting, Food support, Hygiene/sanitary supplies, Infant …" at bounding box center [775, 192] width 202 height 86
click at [399, 217] on div "CFSS provides general family support with a focus on parenting advice and infor…" at bounding box center [385, 239] width 222 height 121
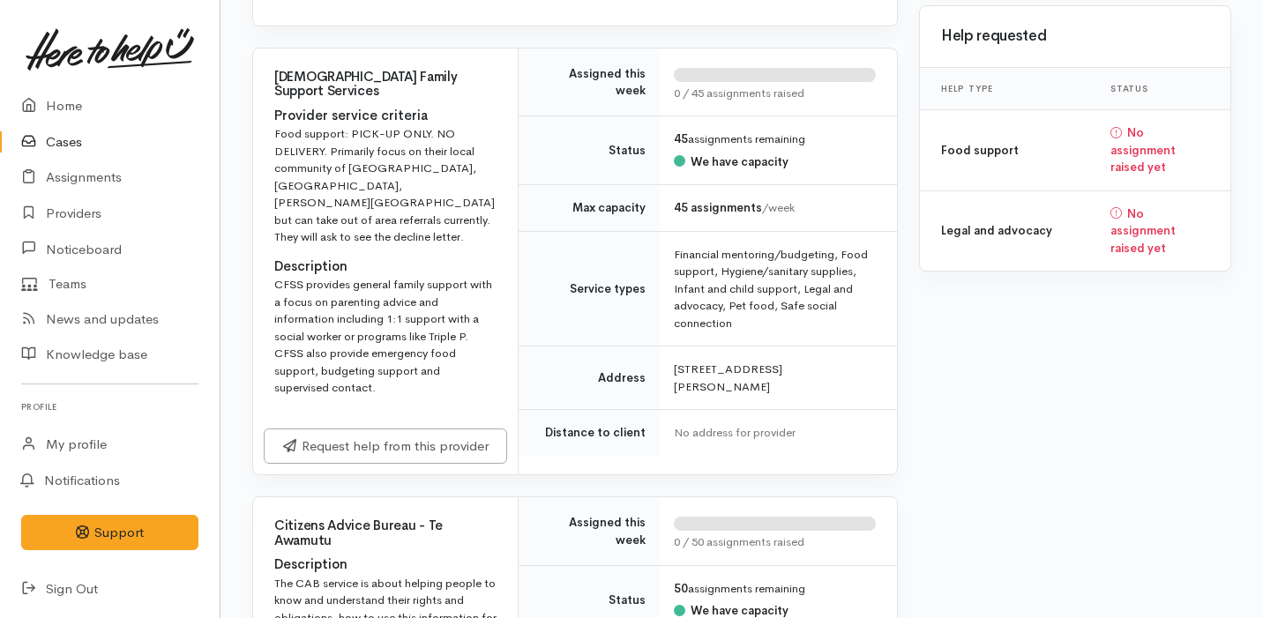
click at [399, 217] on div "Catholic Family Support Services Provider service criteria Food support: PICK-U…" at bounding box center [385, 234] width 265 height 370
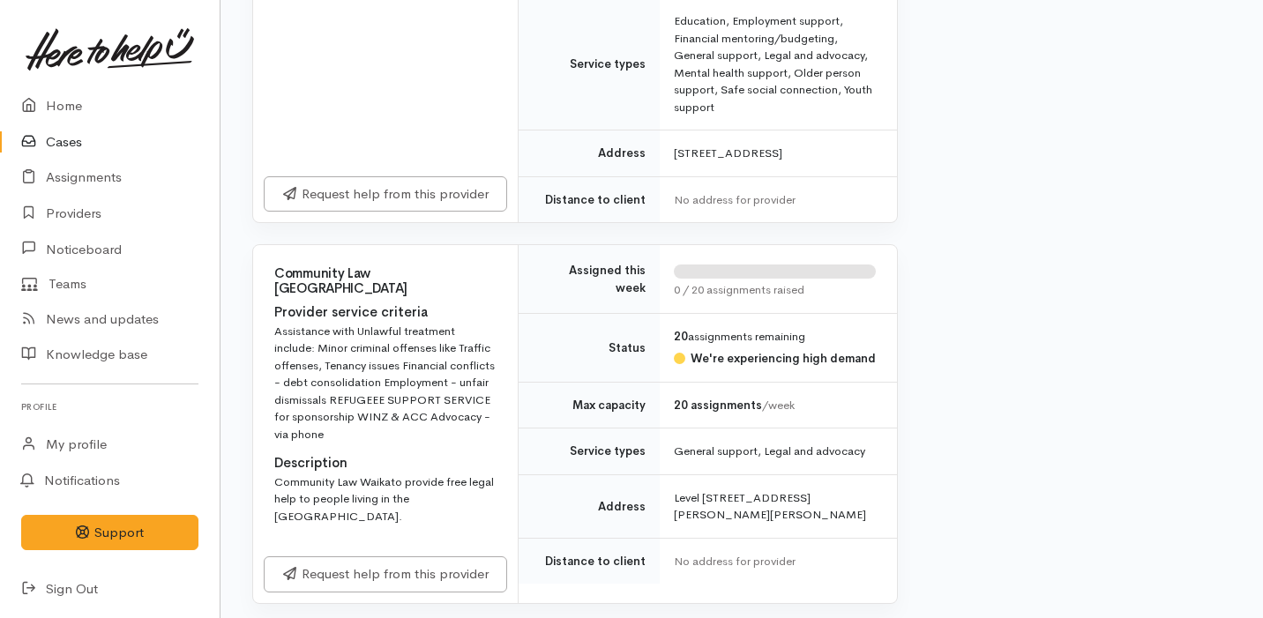
scroll to position [1194, 0]
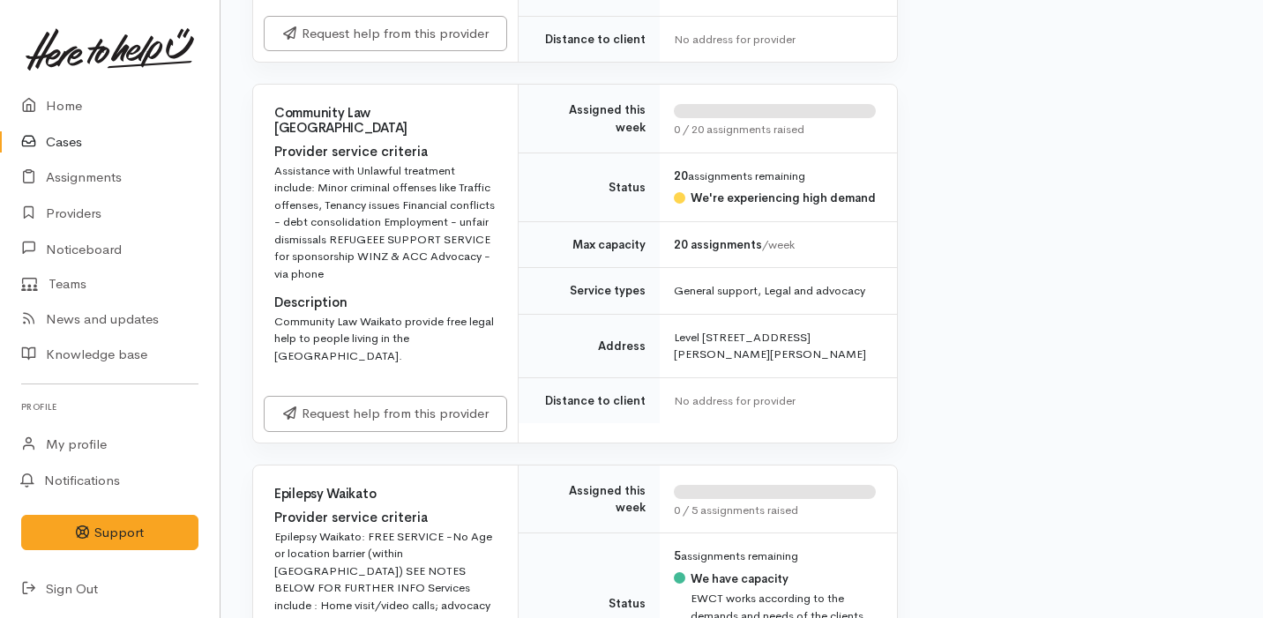
click at [304, 162] on div "Assistance with Unlawful treatment include: Minor criminal offenses like Traffi…" at bounding box center [385, 222] width 222 height 121
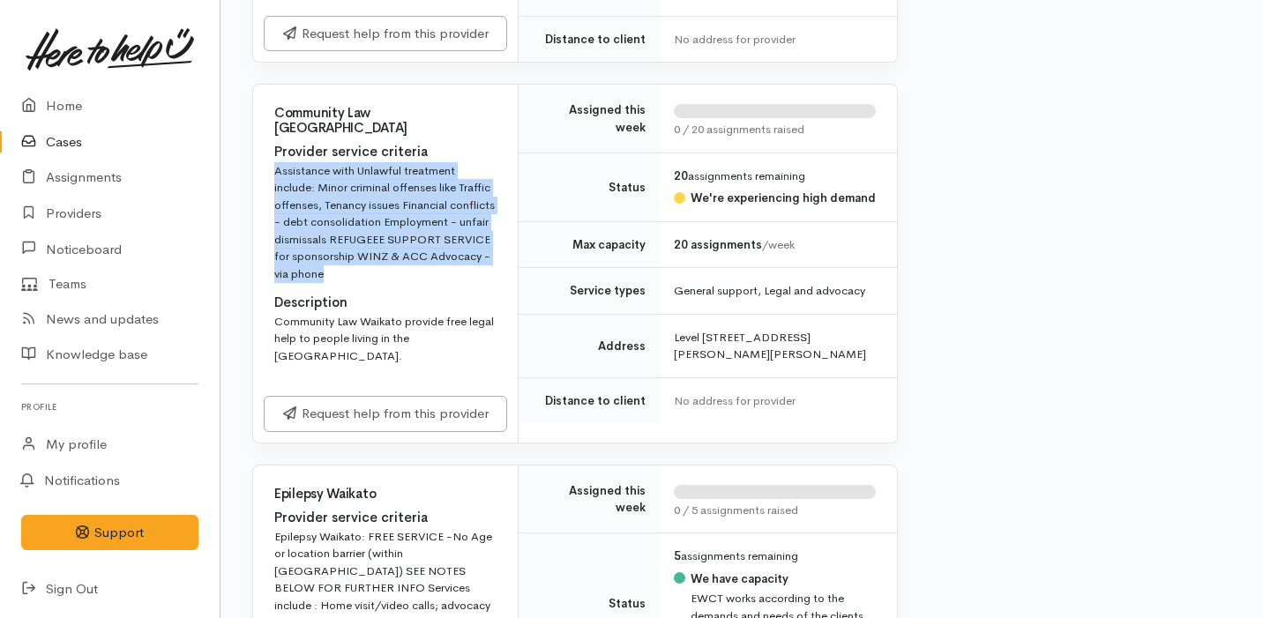
click at [304, 162] on div "Assistance with Unlawful treatment include: Minor criminal offenses like Traffi…" at bounding box center [385, 222] width 222 height 121
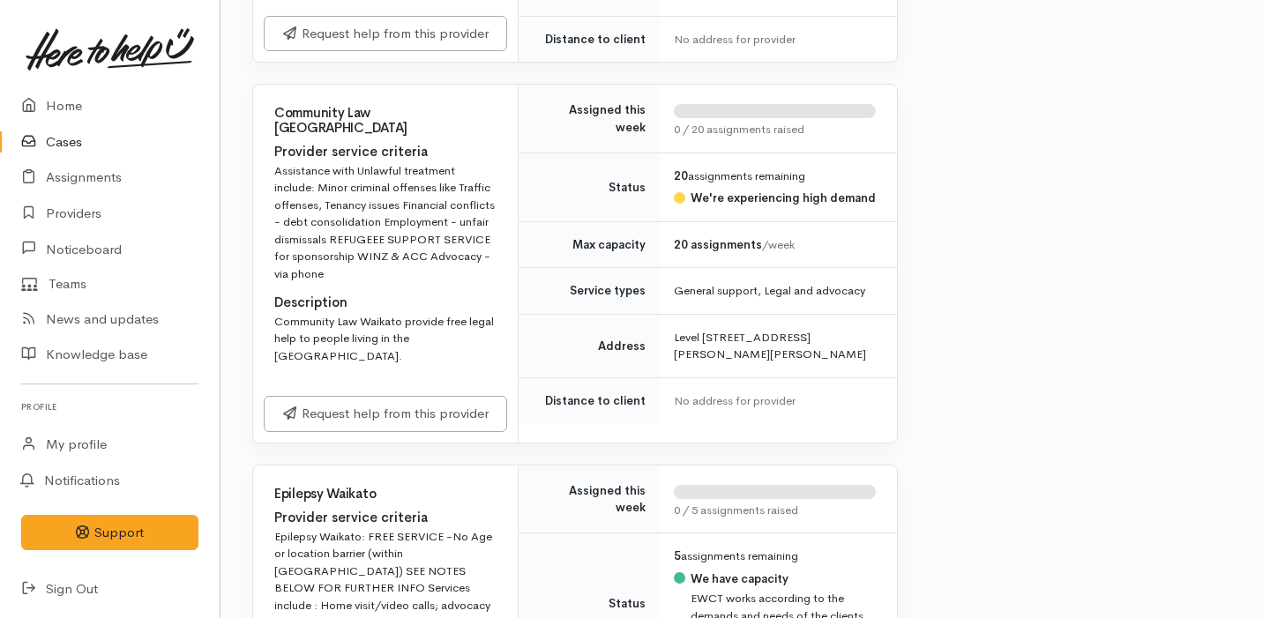
click at [304, 162] on div "Assistance with Unlawful treatment include: Minor criminal offenses like Traffi…" at bounding box center [385, 222] width 222 height 121
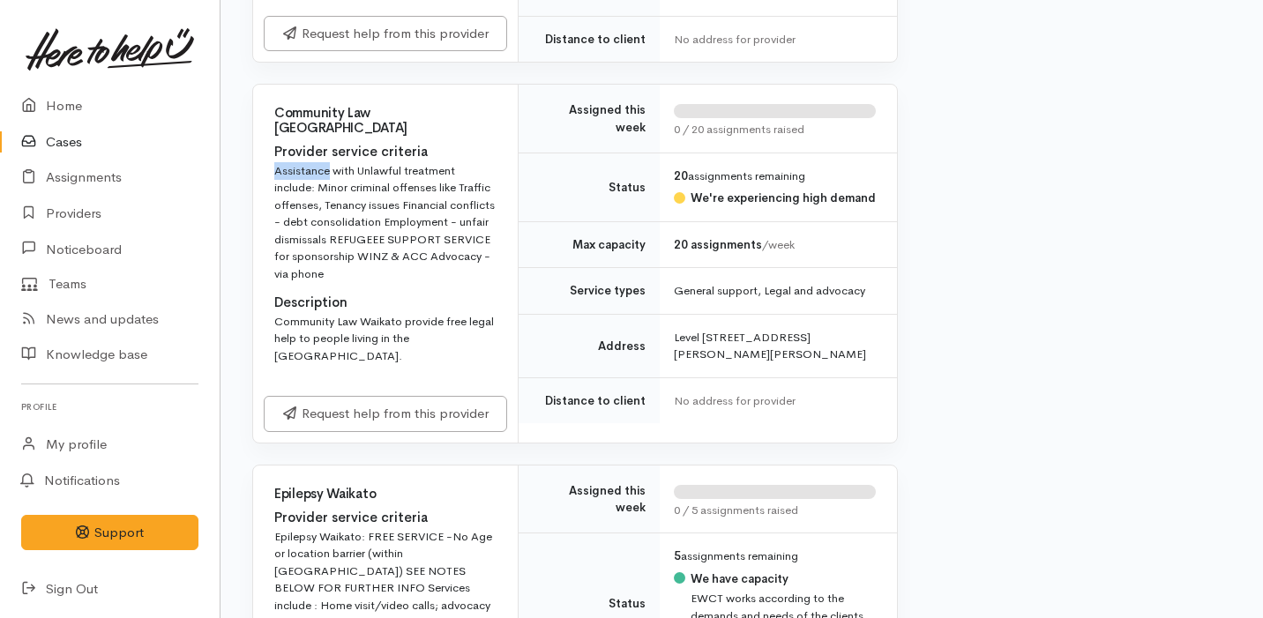
click at [304, 162] on div "Assistance with Unlawful treatment include: Minor criminal offenses like Traffi…" at bounding box center [385, 222] width 222 height 121
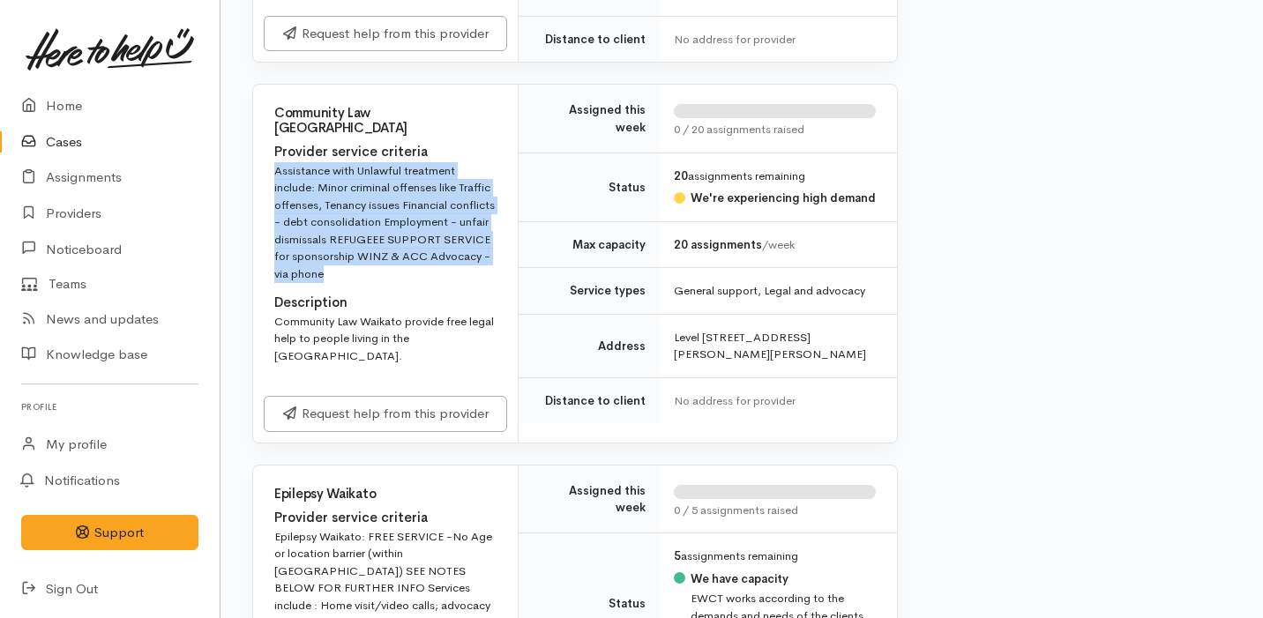
click at [304, 162] on div "Assistance with Unlawful treatment include: Minor criminal offenses like Traffi…" at bounding box center [385, 222] width 222 height 121
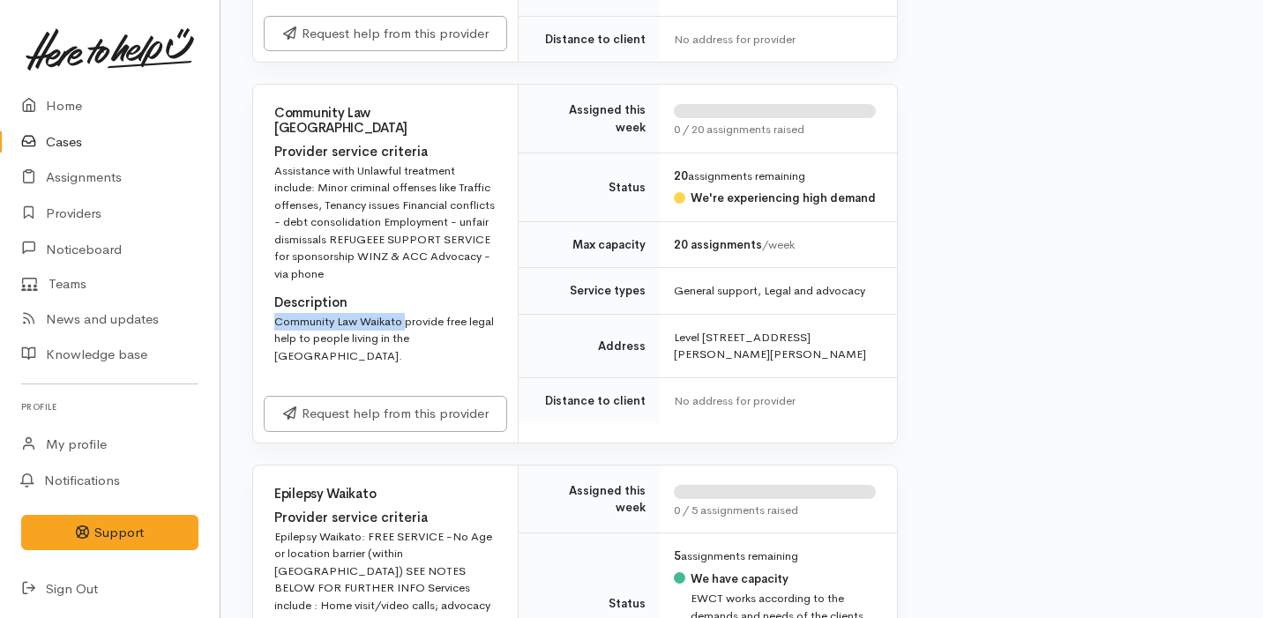
drag, startPoint x: 276, startPoint y: 306, endPoint x: 404, endPoint y: 302, distance: 127.9
click at [404, 313] on div "Community Law Waikato provide free legal help to people living in the Waikato." at bounding box center [385, 339] width 222 height 52
copy div "Community Law Waikato"
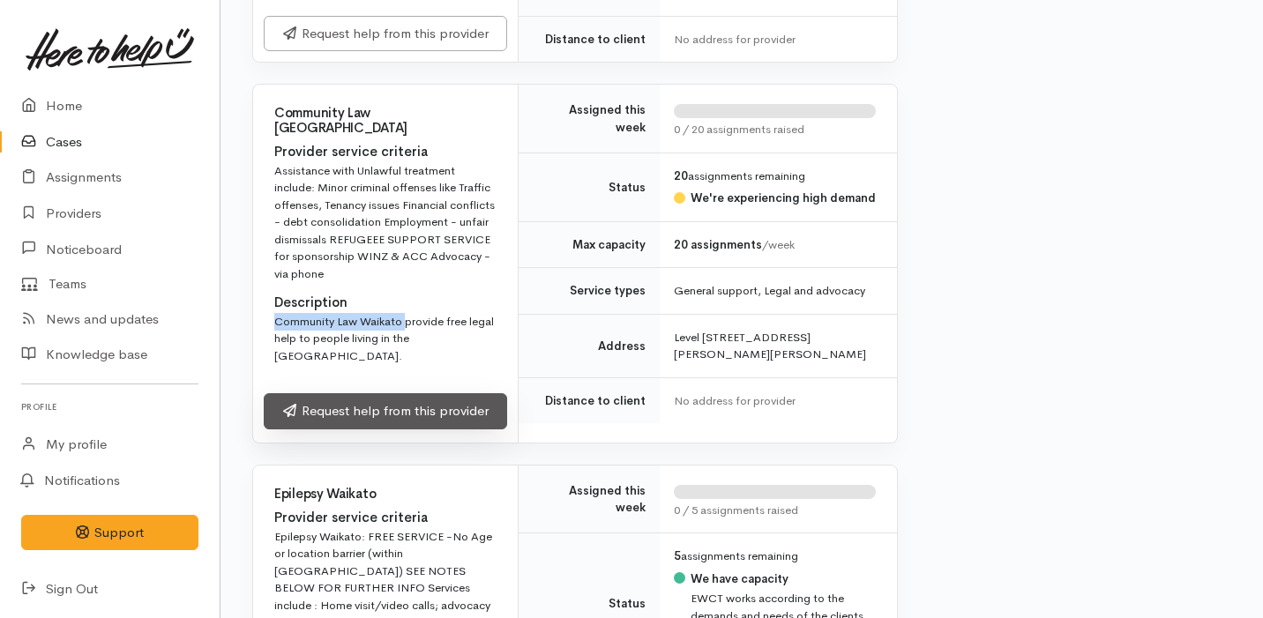
click at [376, 394] on link "Request help from this provider" at bounding box center [385, 411] width 243 height 36
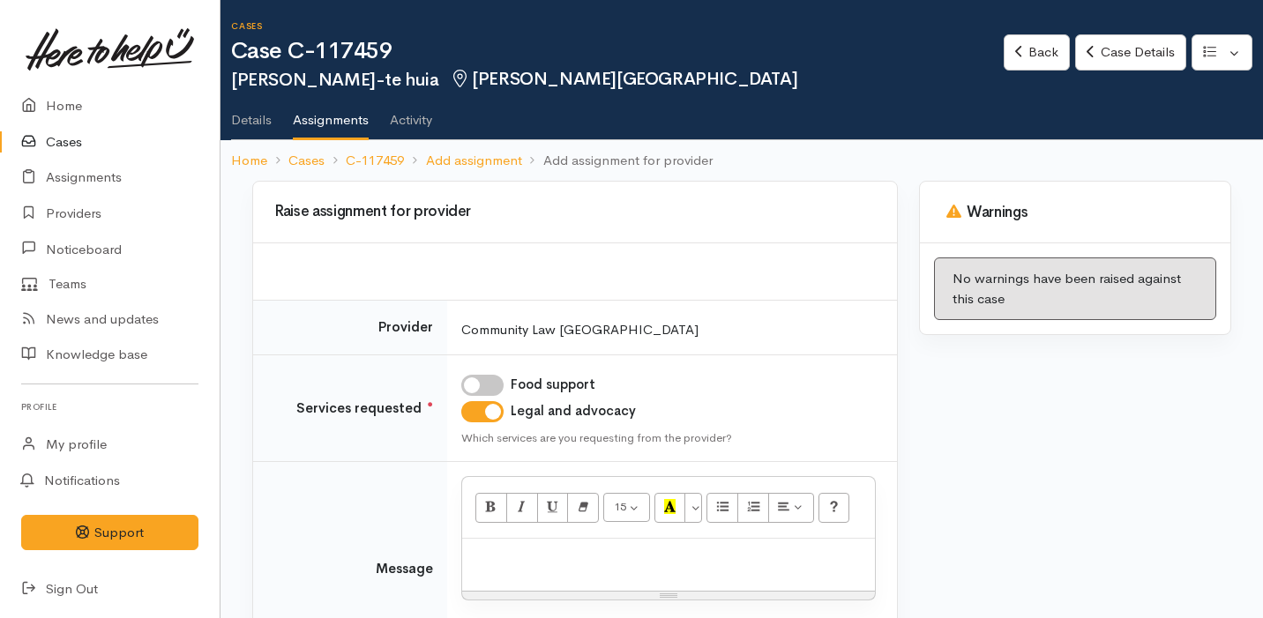
scroll to position [150, 0]
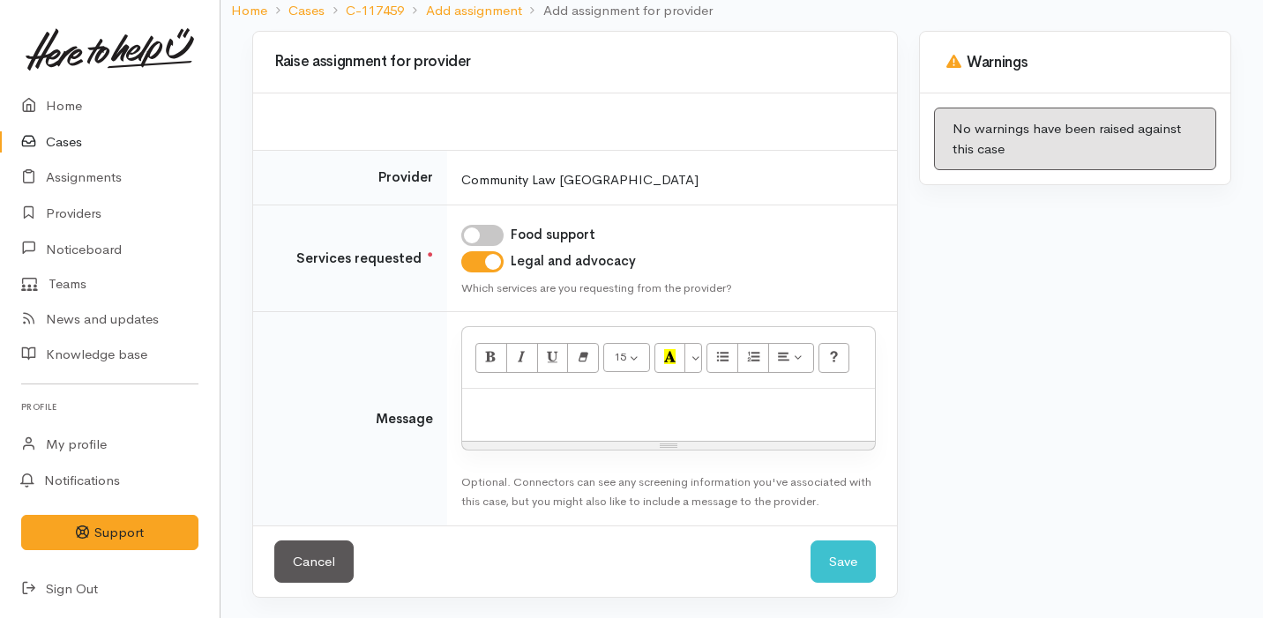
click at [528, 389] on div at bounding box center [668, 415] width 413 height 52
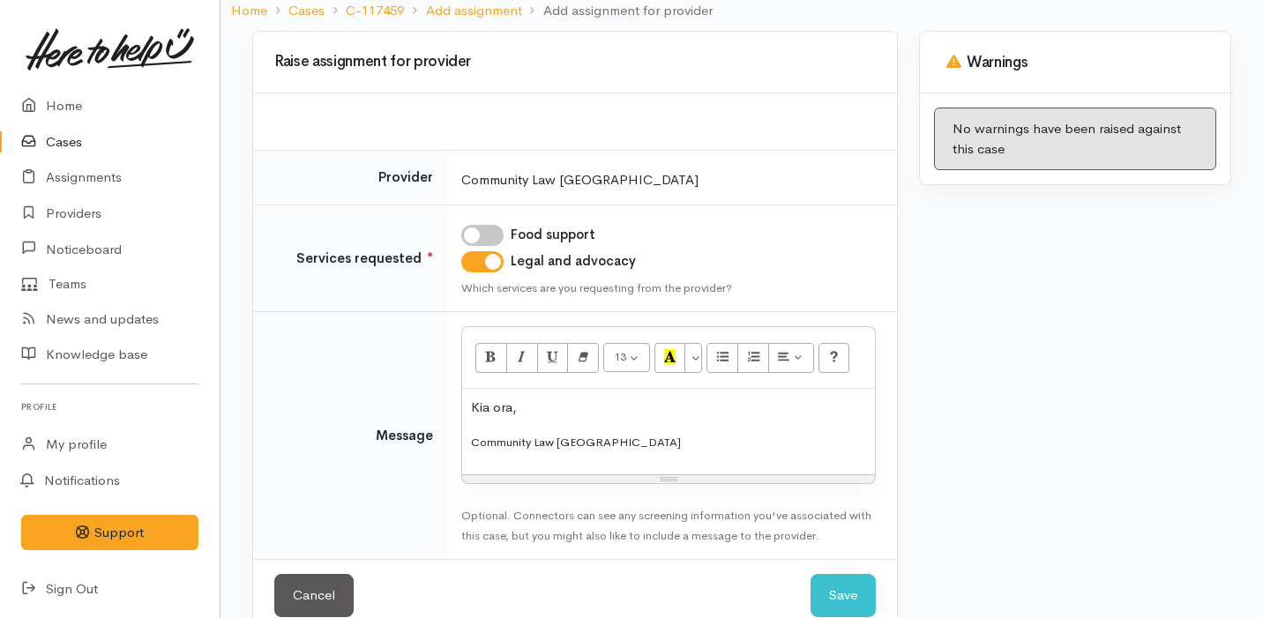
click at [593, 441] on span "Community Law [GEOGRAPHIC_DATA]" at bounding box center [576, 442] width 210 height 15
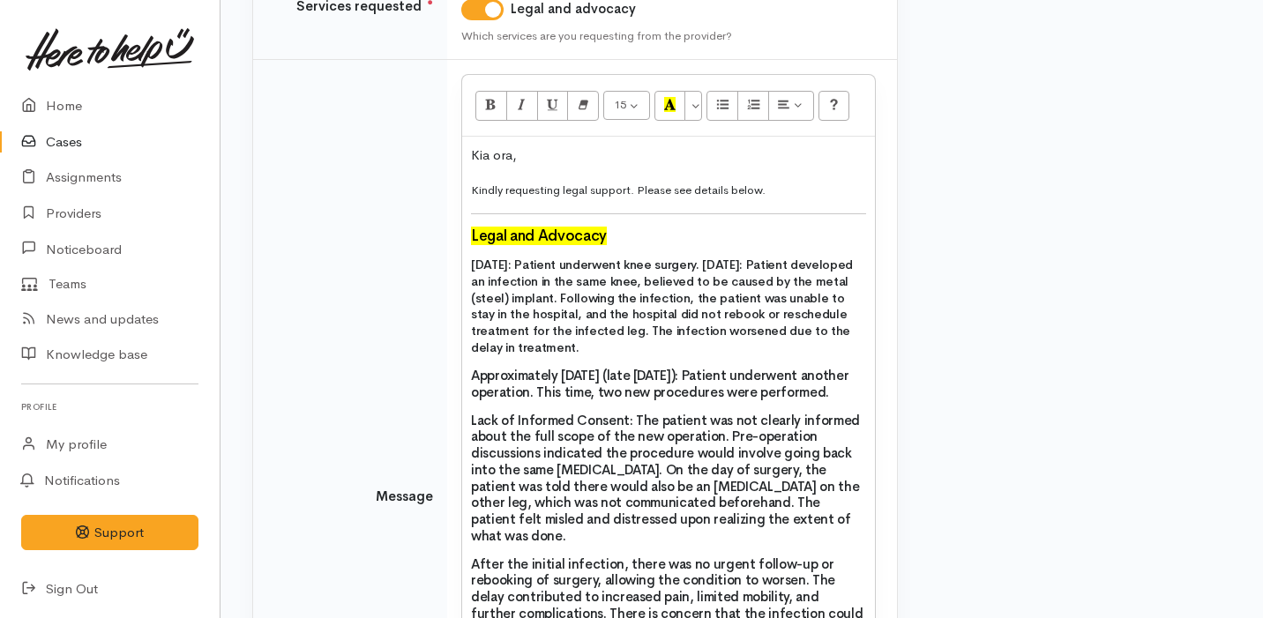
scroll to position [324, 0]
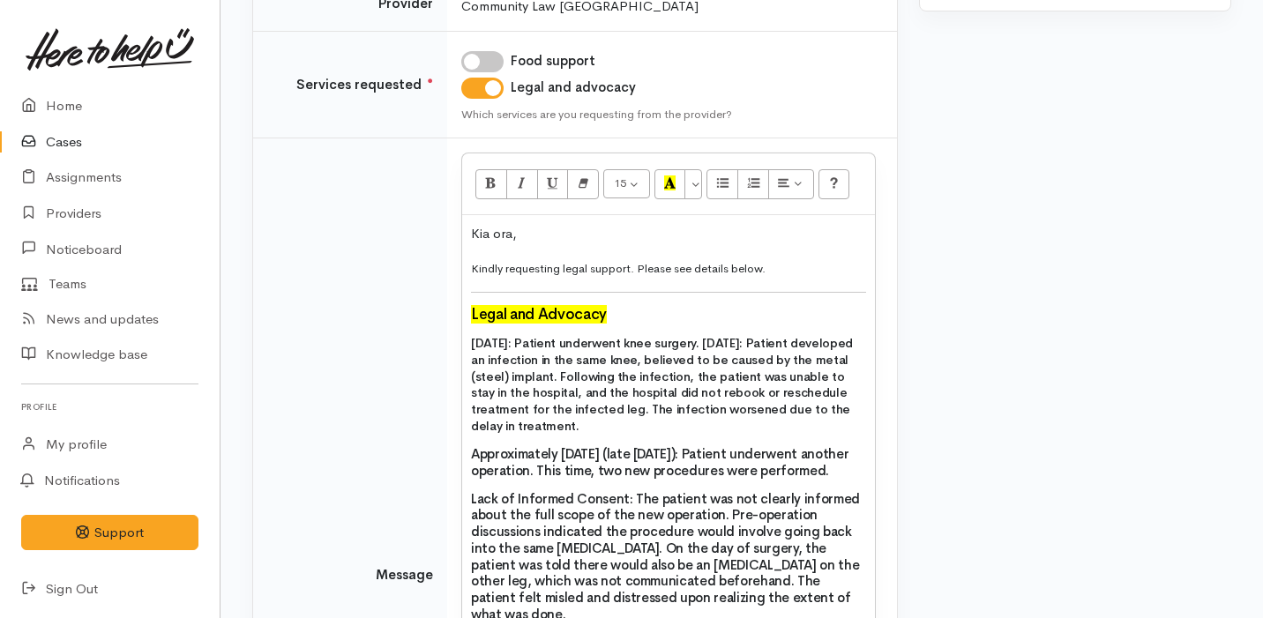
click at [782, 267] on p "Kindly requesting legal support. Please see details below." at bounding box center [668, 268] width 395 height 20
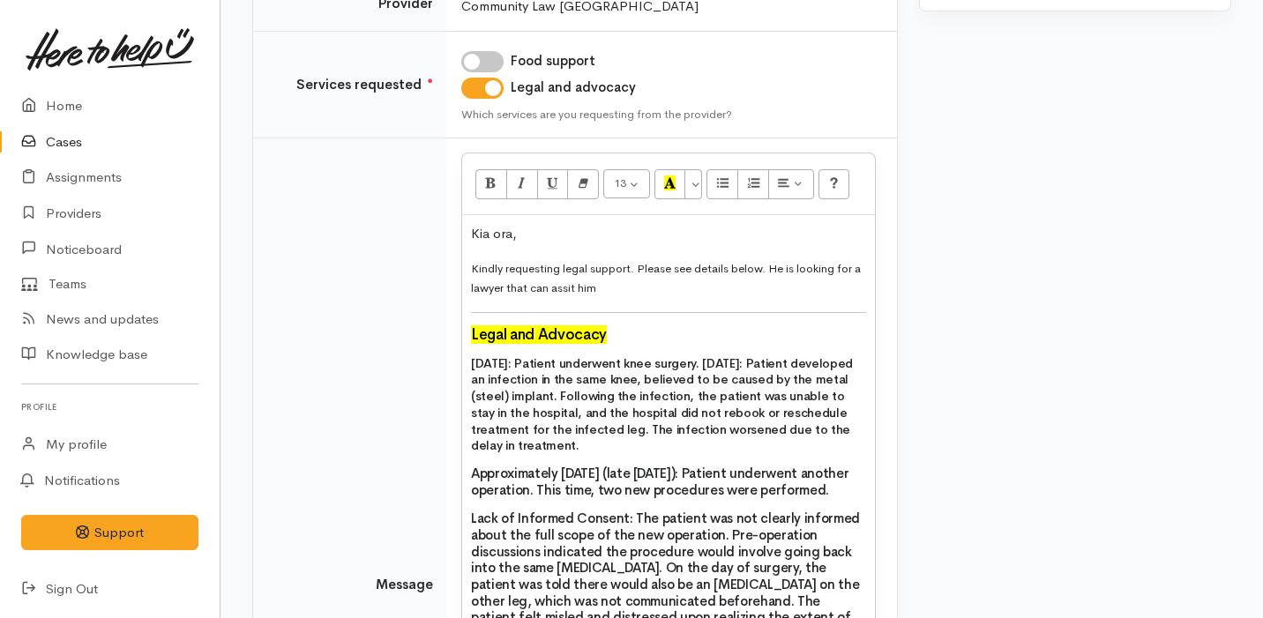
click at [565, 283] on span "Kindly requesting legal support. Please see details below. He is looking for a …" at bounding box center [666, 278] width 390 height 35
click at [565, 290] on span "Kindly requesting legal support. Please see details below. He is looking for a …" at bounding box center [666, 278] width 390 height 35
click at [579, 286] on span "Kindly requesting legal support. Please see details below. He is looking for a …" at bounding box center [666, 278] width 390 height 35
click at [574, 291] on span "Kindly requesting legal support. Please see details below. He is looking for a …" at bounding box center [666, 278] width 390 height 35
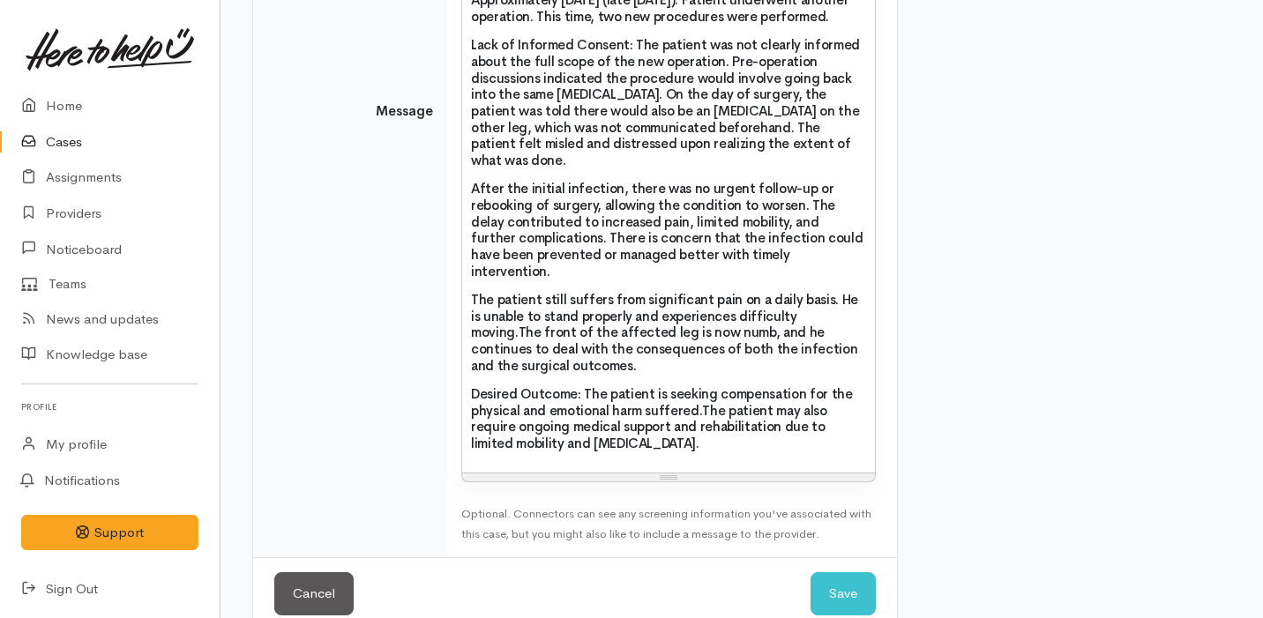
click at [657, 411] on h3 "Desired Outcome: The patient is seeking compensation for the physical and emoti…" at bounding box center [668, 419] width 395 height 66
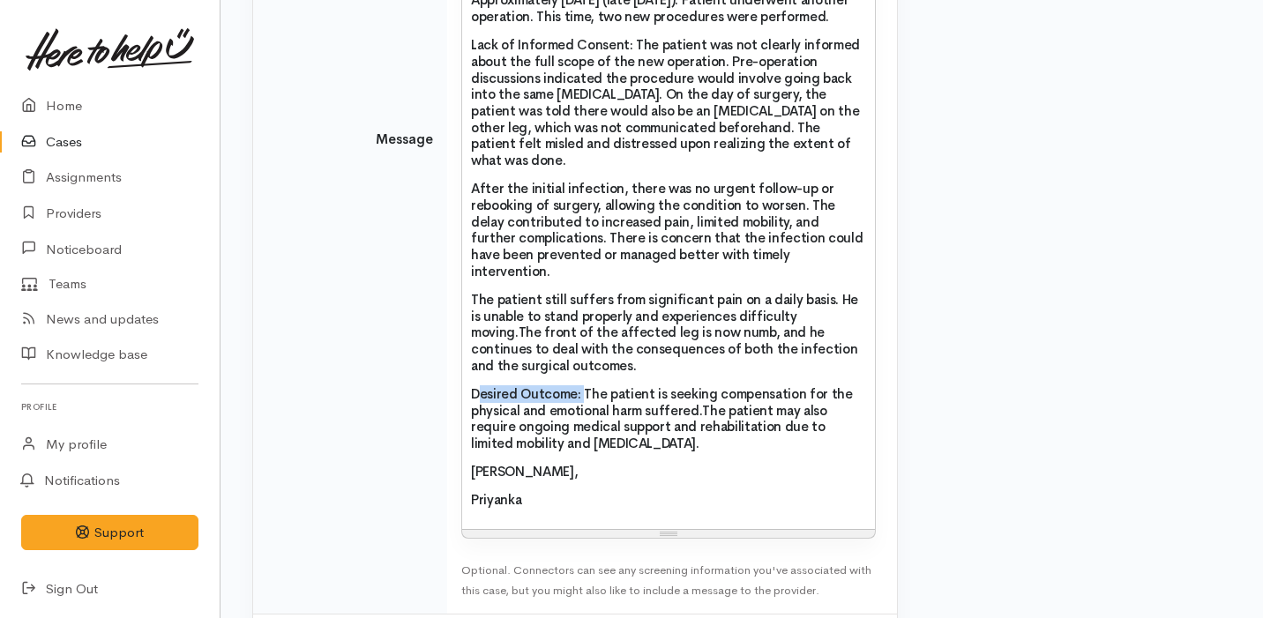
drag, startPoint x: 582, startPoint y: 362, endPoint x: 481, endPoint y: 361, distance: 101.4
click at [482, 385] on span "Desired Outcome: The patient is seeking compensation for the physical and emoti…" at bounding box center [662, 418] width 382 height 66
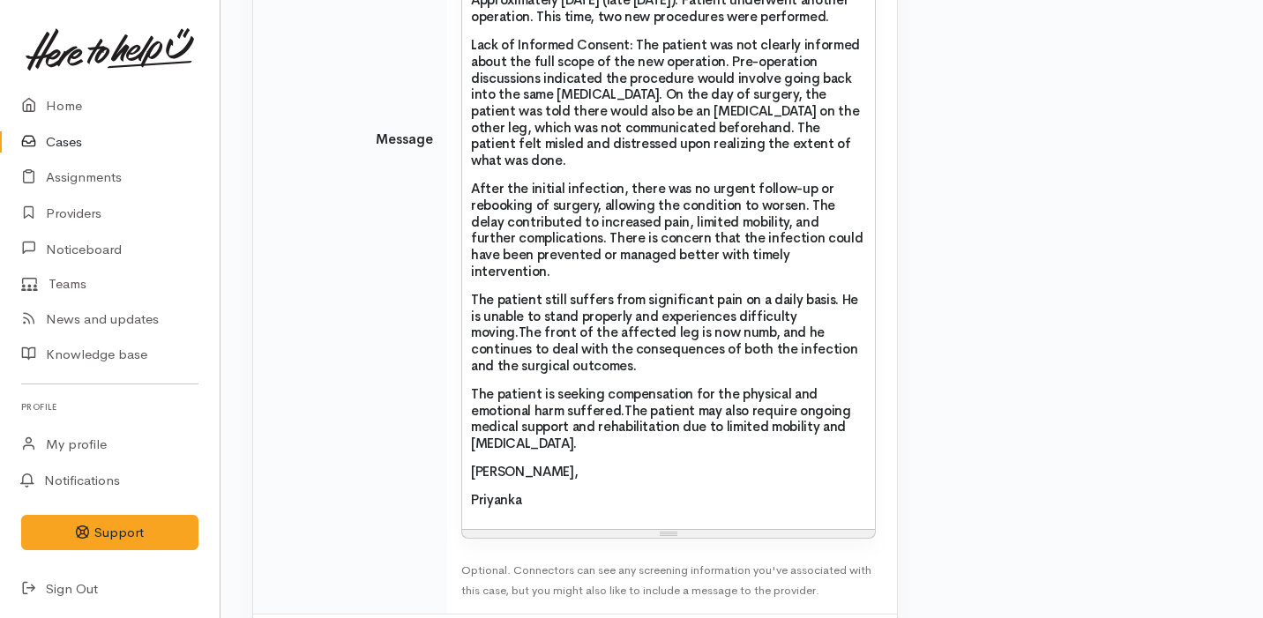
click at [556, 385] on span "The patient is seeking compensation for the physical and emotional harm suffere…" at bounding box center [661, 418] width 380 height 66
click at [939, 363] on div "Warnings No warnings have been raised against this case" at bounding box center [1074, 46] width 333 height 1325
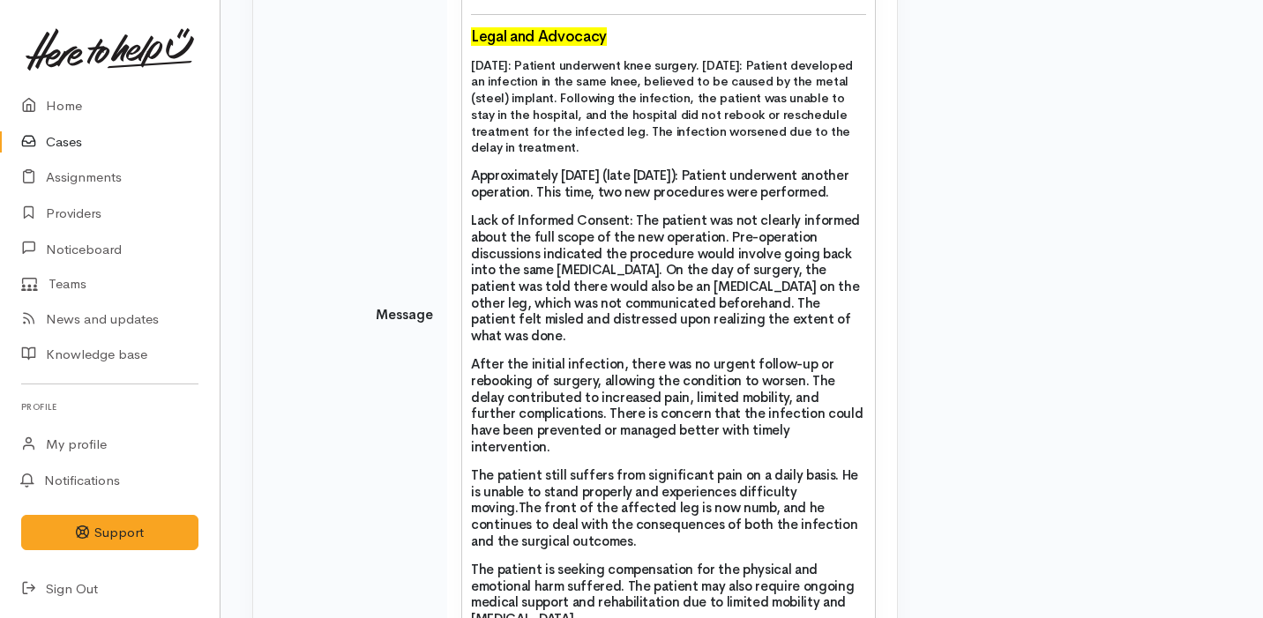
scroll to position [824, 0]
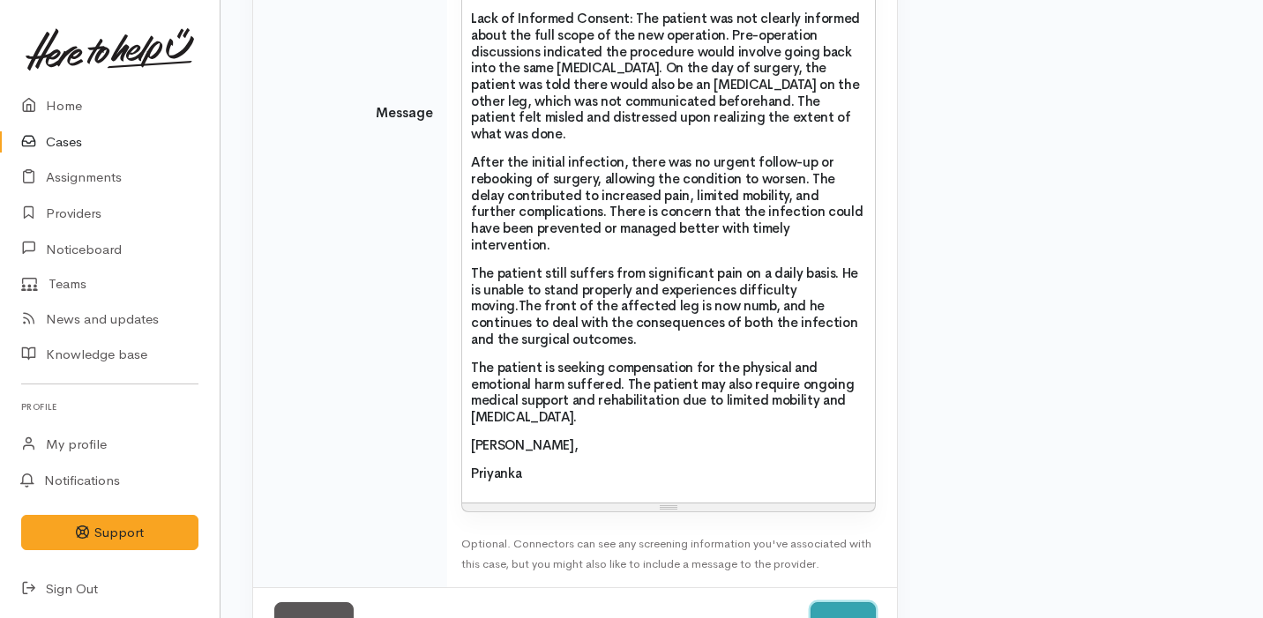
click at [853, 602] on button "Save" at bounding box center [842, 623] width 65 height 43
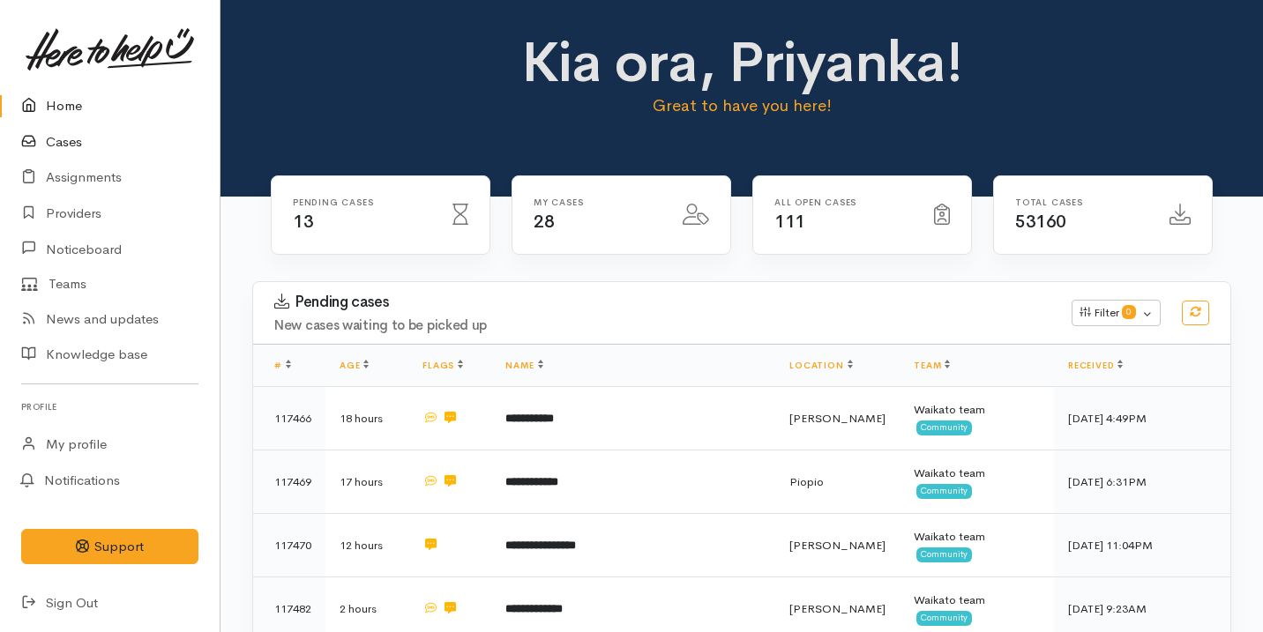
click at [116, 135] on link "Cases" at bounding box center [110, 142] width 220 height 36
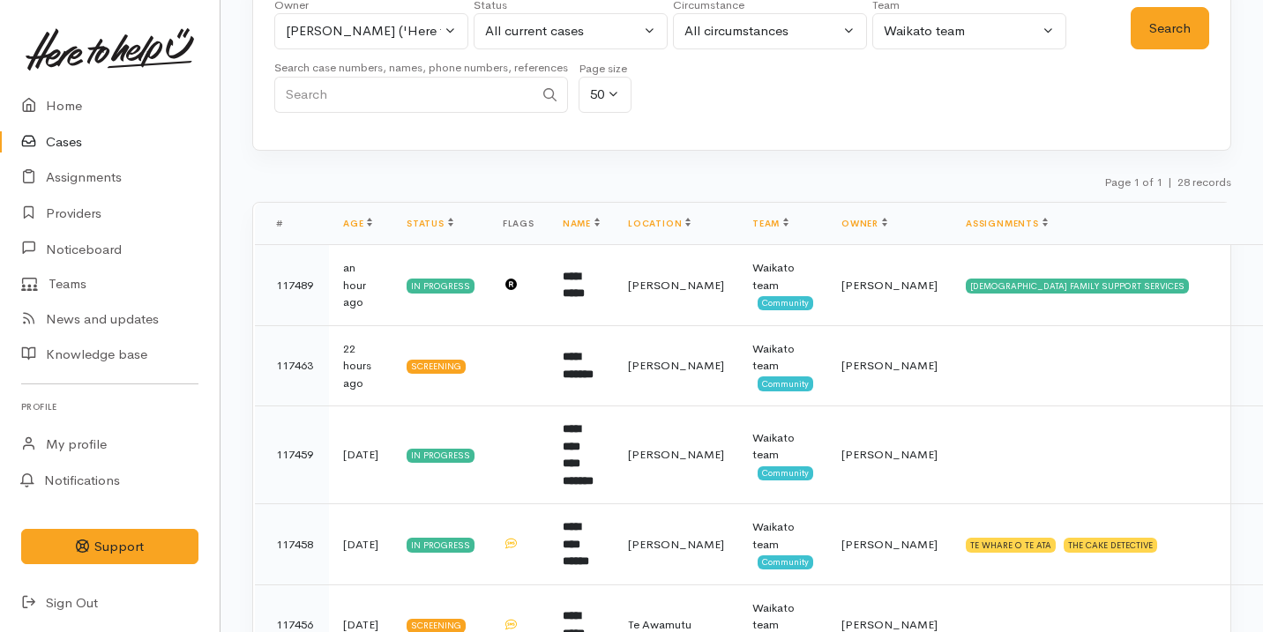
scroll to position [136, 0]
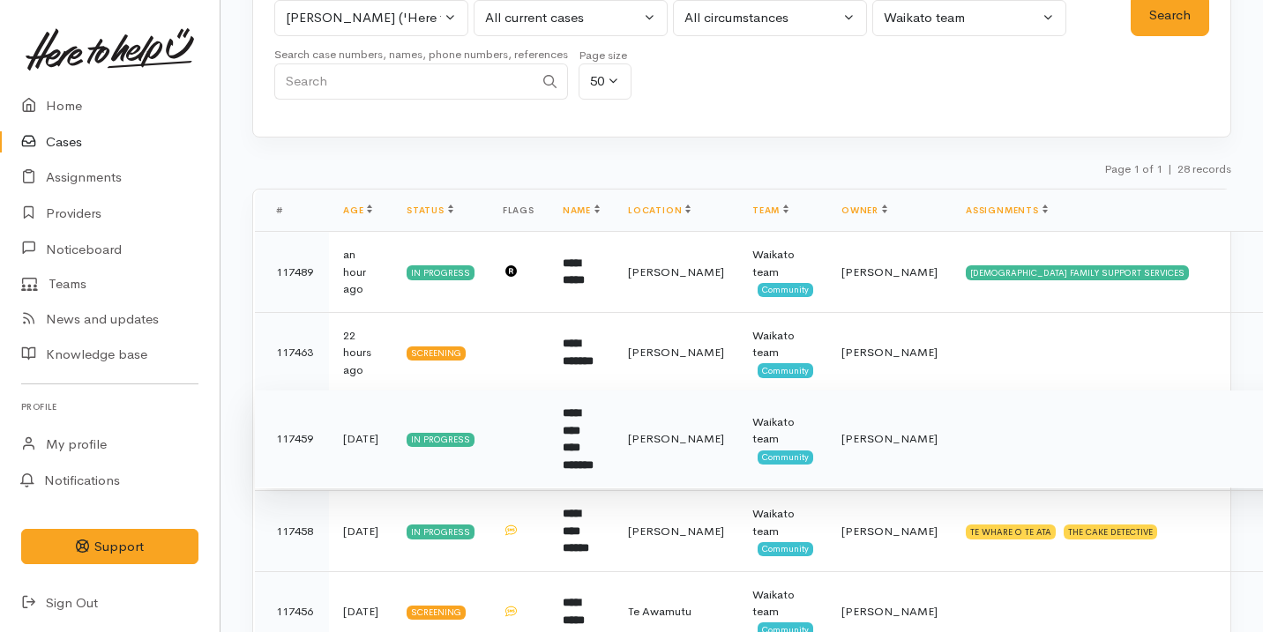
click at [614, 437] on td "**********" at bounding box center [581, 440] width 65 height 98
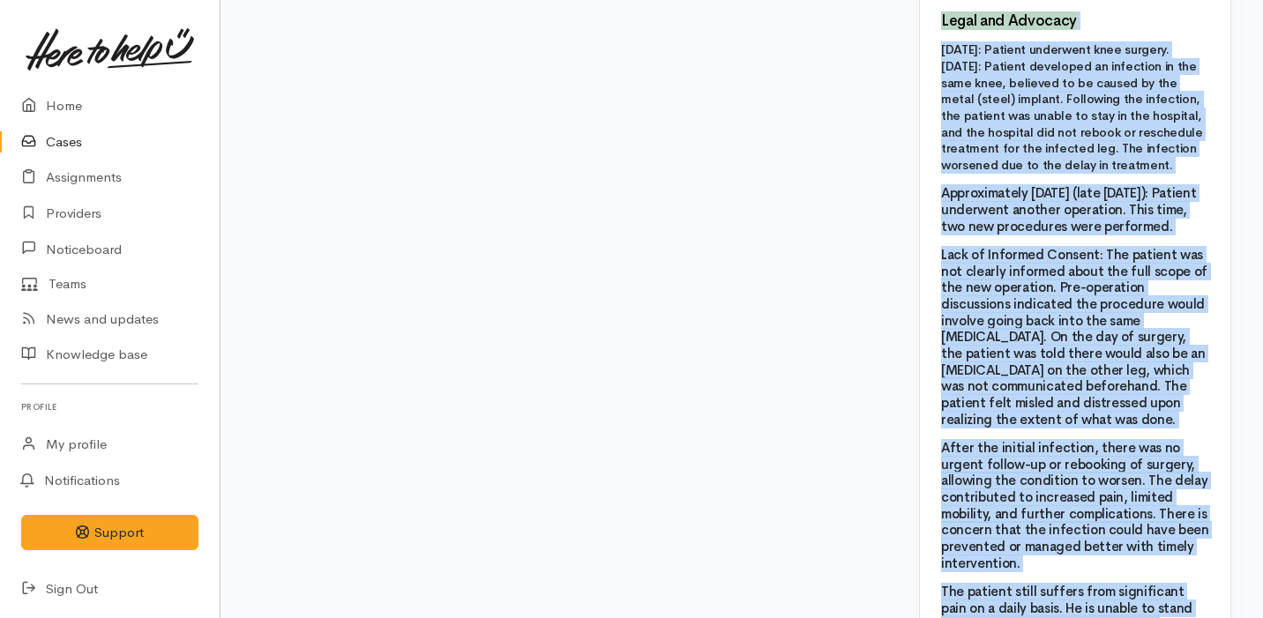
scroll to position [2248, 0]
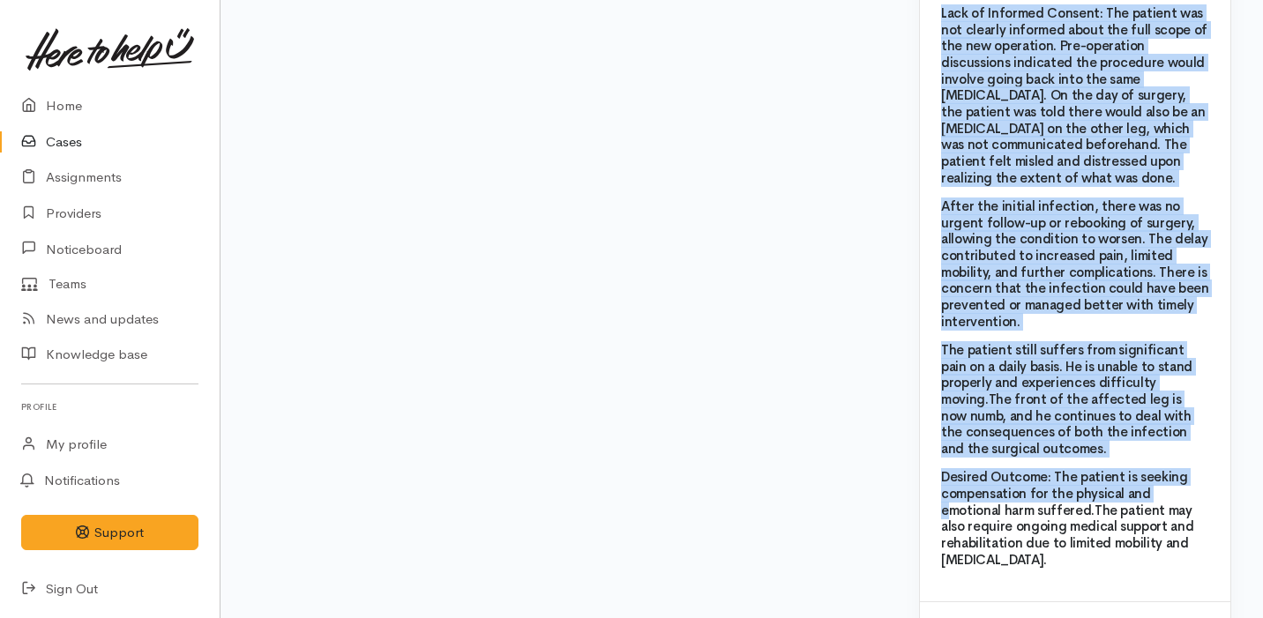
drag, startPoint x: 942, startPoint y: 154, endPoint x: 1156, endPoint y: 486, distance: 394.8
click at [1156, 486] on div "Name: Kahurangi Te Huia Date of birth: Phone:  Address:  Household Members ( Na…" at bounding box center [1075, 67] width 310 height 1069
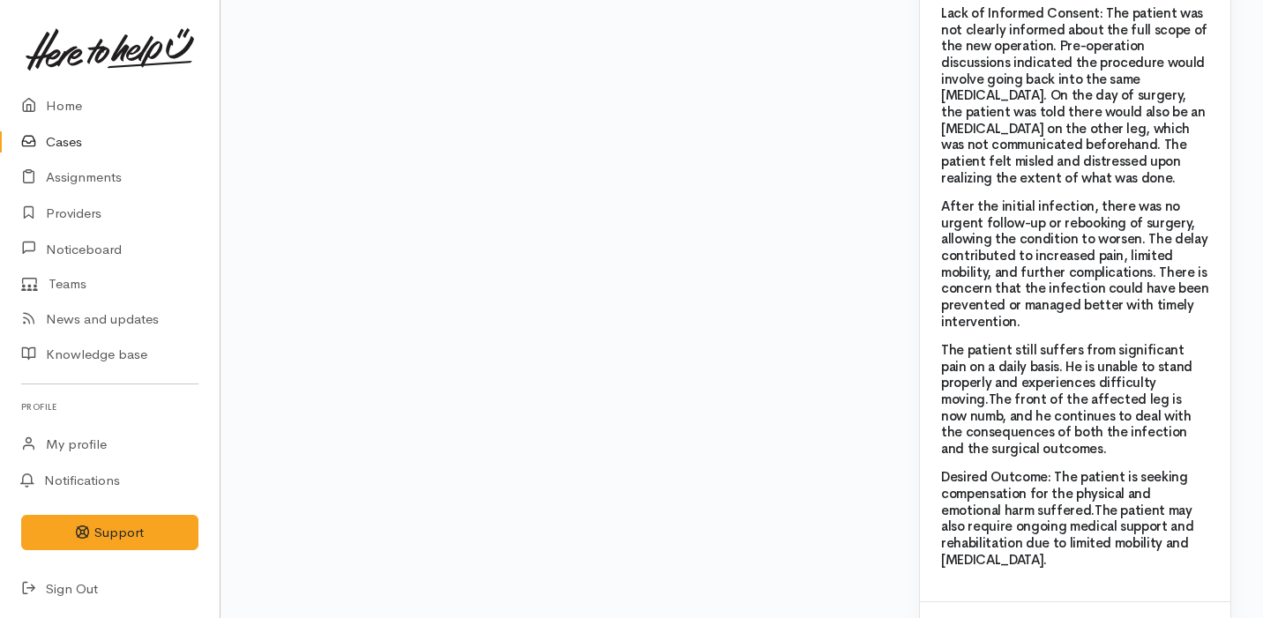
click at [1196, 526] on h3 "Desired Outcome: The patient is seeking compensation for the physical and emoti…" at bounding box center [1075, 518] width 268 height 99
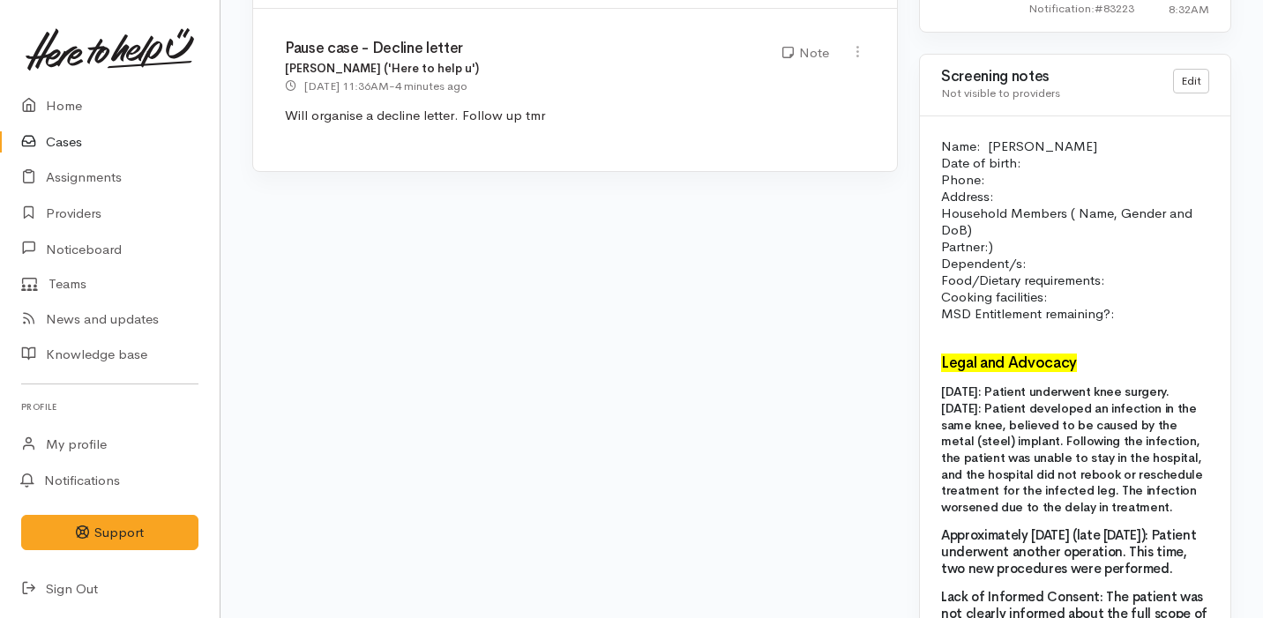
scroll to position [1715, 0]
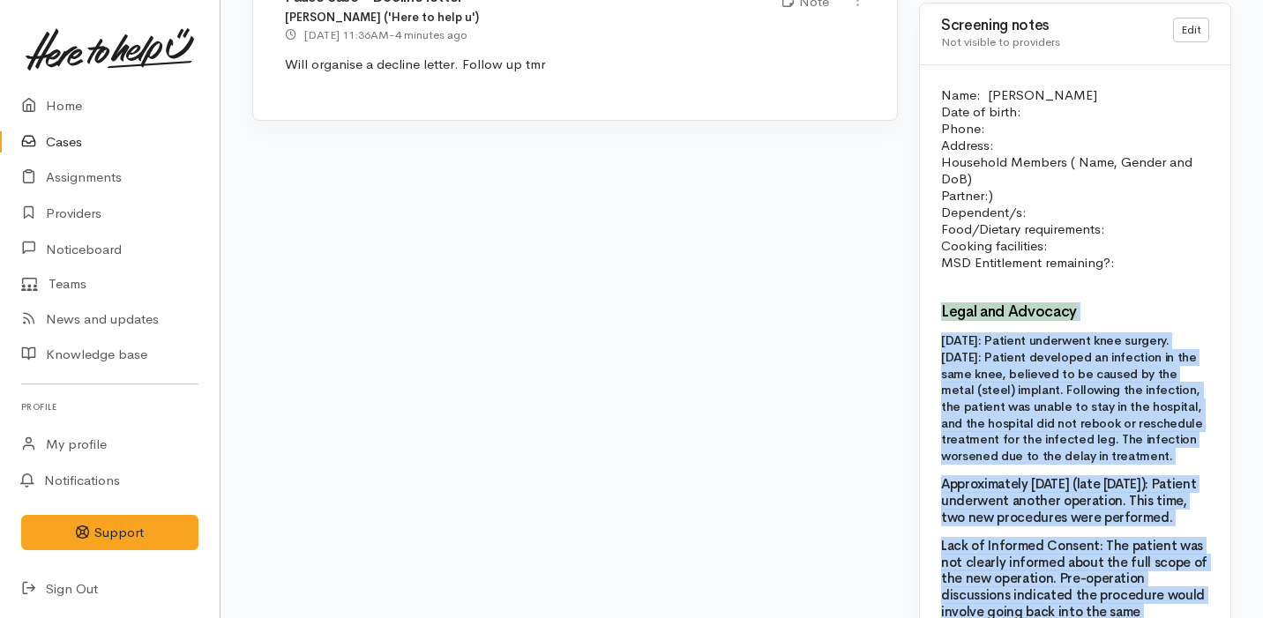
drag, startPoint x: 1194, startPoint y: 527, endPoint x: 938, endPoint y: 280, distance: 356.1
click at [939, 280] on div "Name: Kahurangi Te Huia Date of birth: Phone:  Address:  Household Members ( Na…" at bounding box center [1075, 599] width 310 height 1069
copy div "Legal and Advocacy October 26, 2024: Patient underwent knee surgery. January 20…"
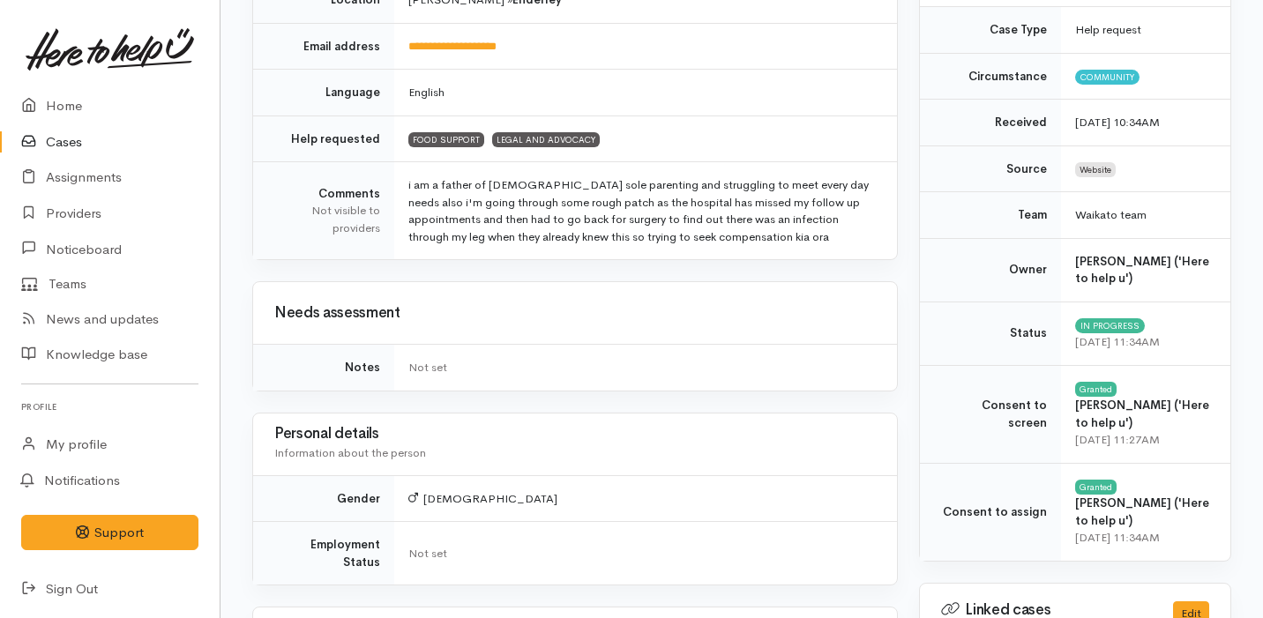
scroll to position [0, 0]
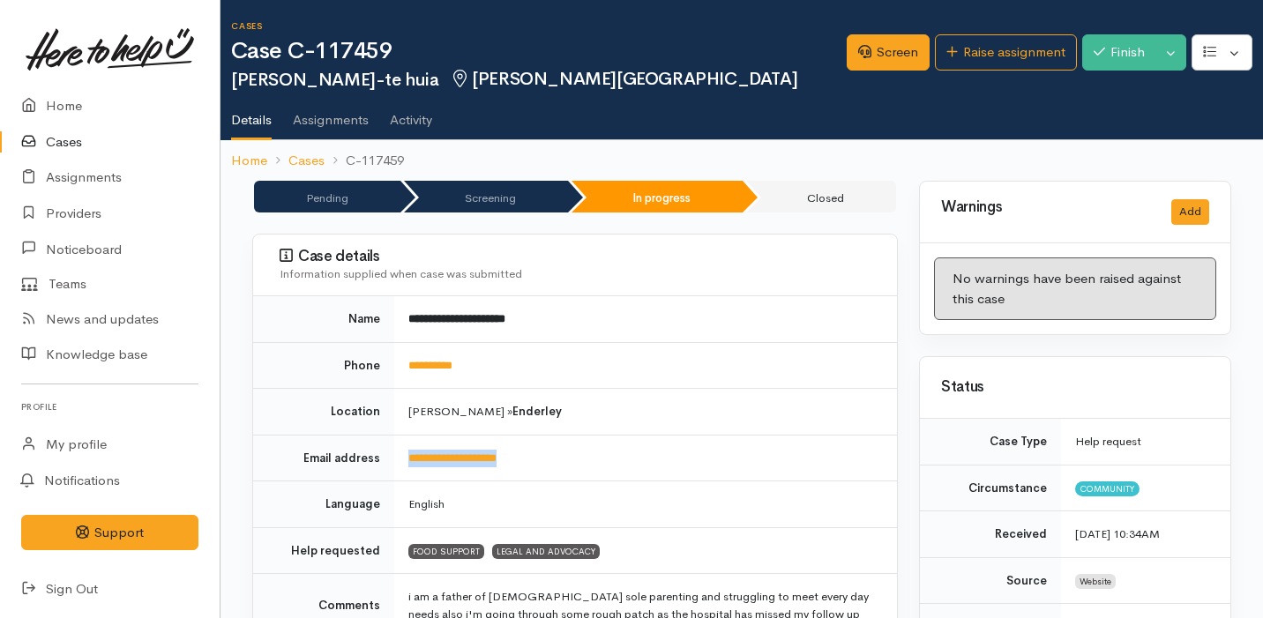
drag, startPoint x: 556, startPoint y: 454, endPoint x: 383, endPoint y: 454, distance: 173.7
click at [383, 454] on tr "**********" at bounding box center [575, 458] width 644 height 47
copy tr "**********"
drag, startPoint x: 464, startPoint y: 317, endPoint x: 387, endPoint y: 317, distance: 76.7
click at [387, 317] on tr "**********" at bounding box center [575, 319] width 644 height 46
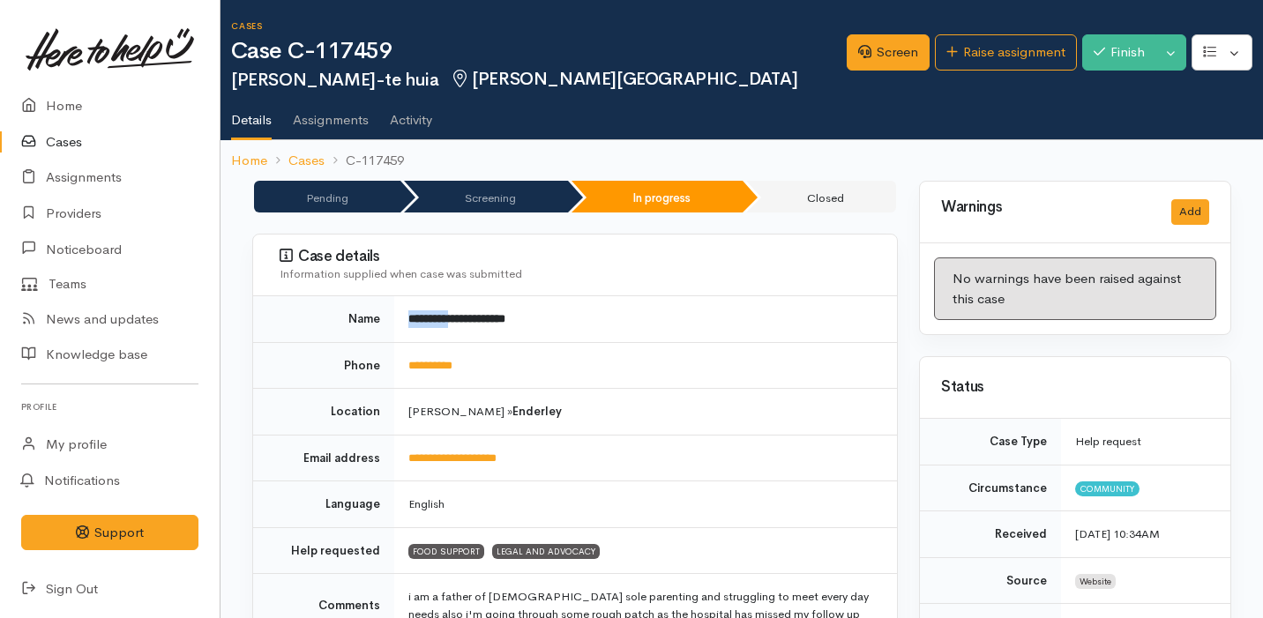
copy tr "*********"
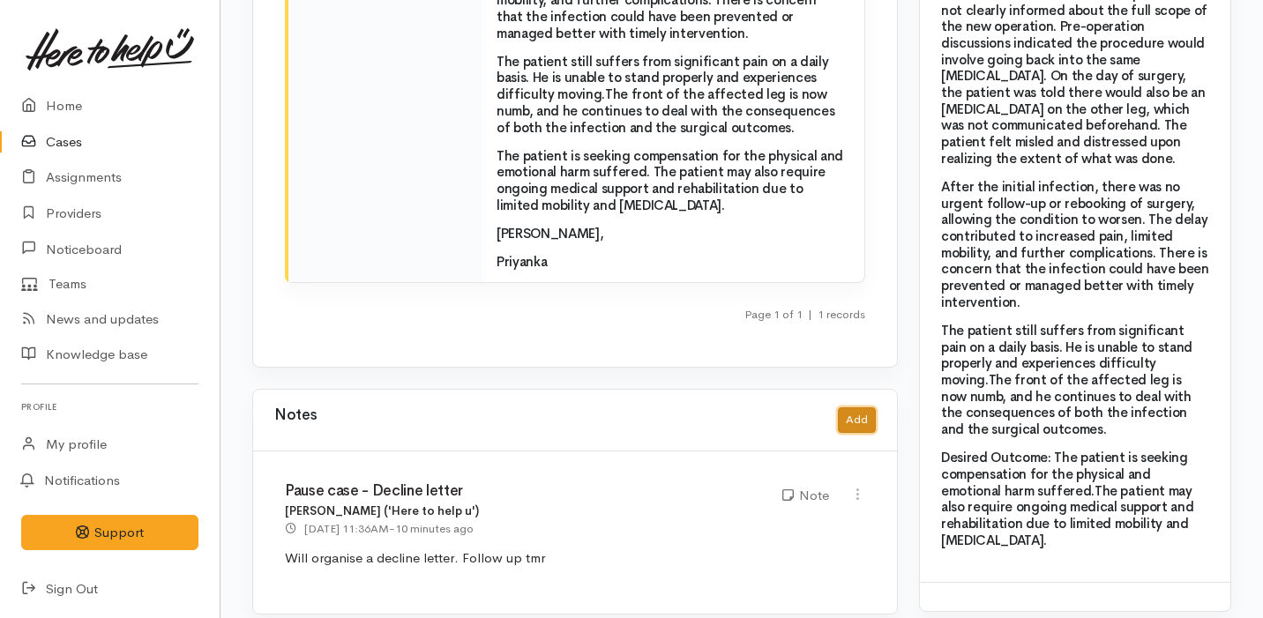
click at [857, 407] on button "Add" at bounding box center [857, 420] width 38 height 26
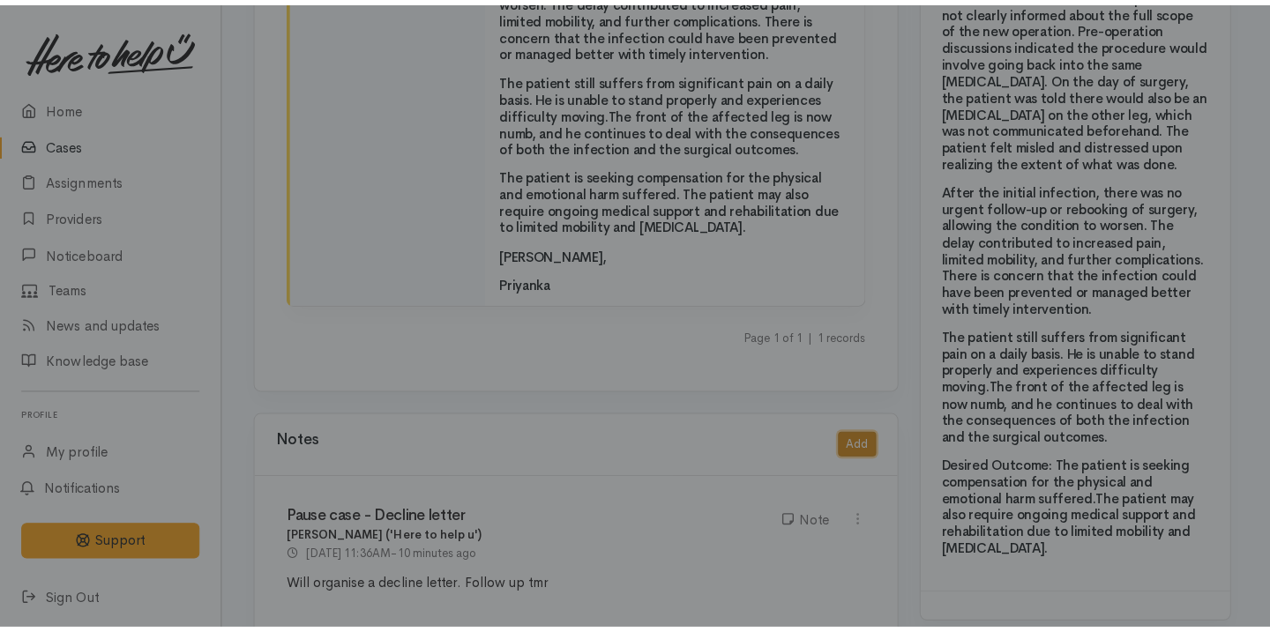
scroll to position [2236, 0]
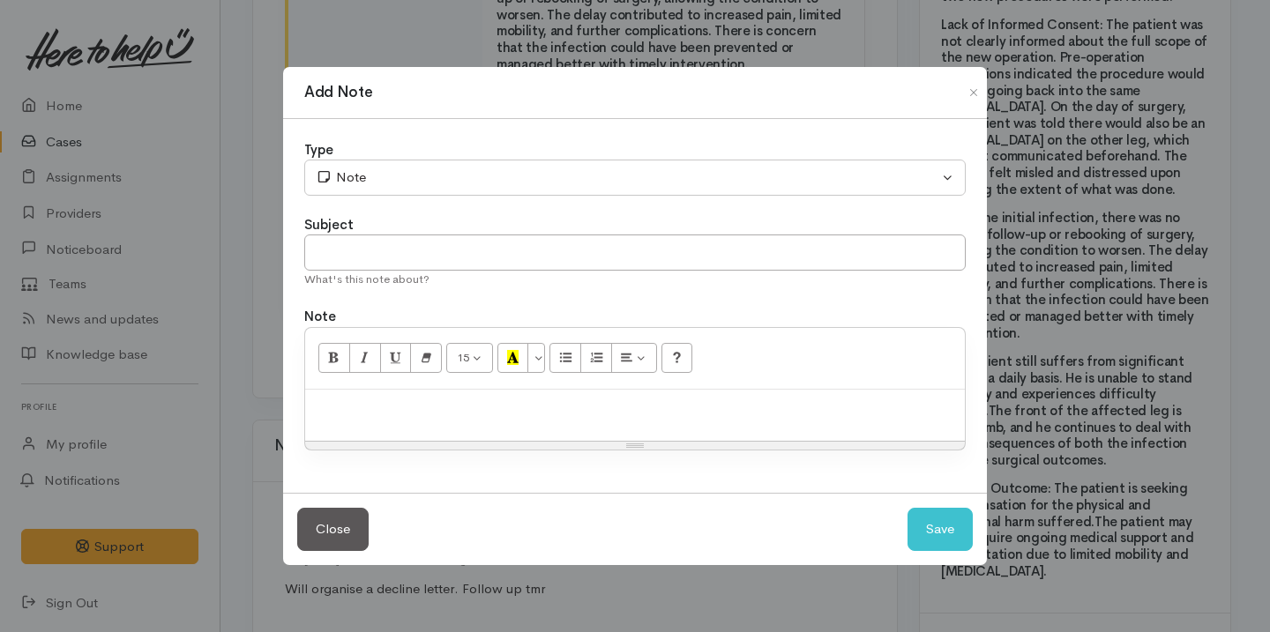
click at [517, 410] on p at bounding box center [635, 409] width 642 height 20
paste div
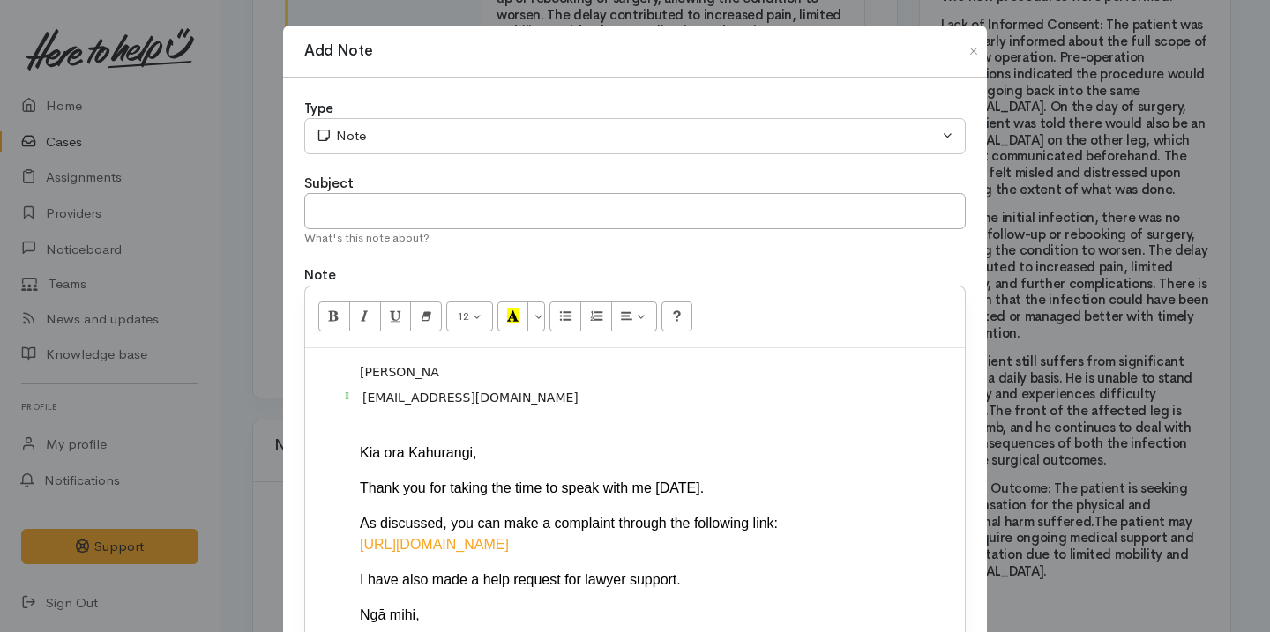
scroll to position [26, 0]
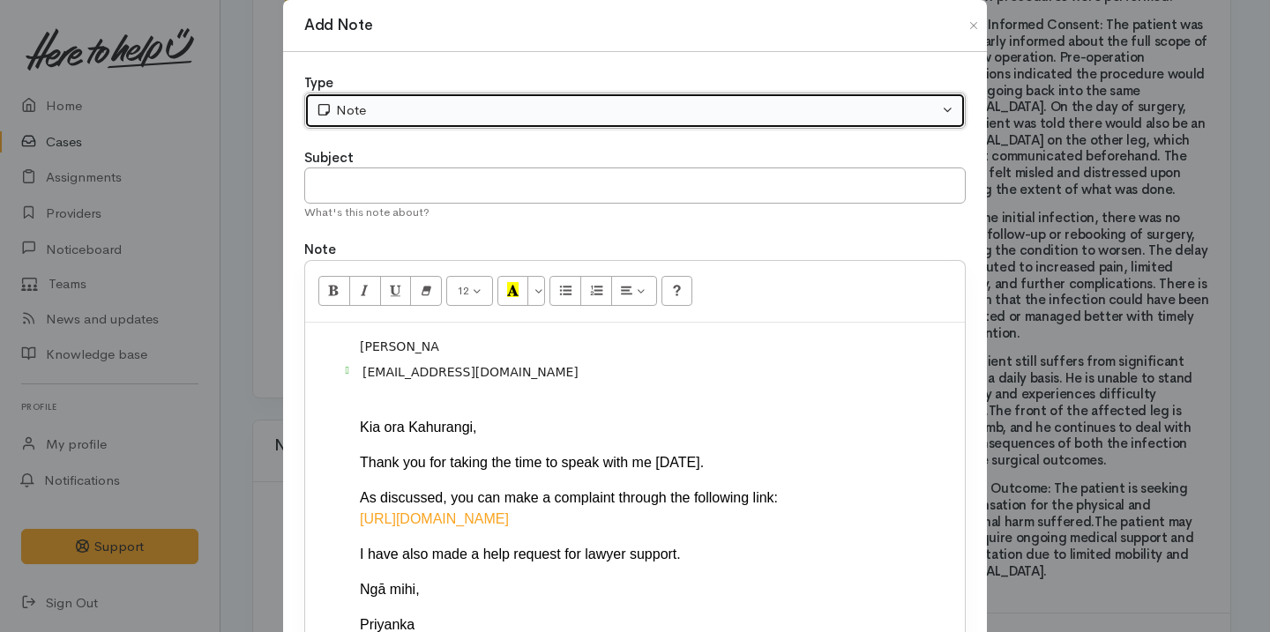
click at [450, 117] on div "Note" at bounding box center [627, 111] width 623 height 20
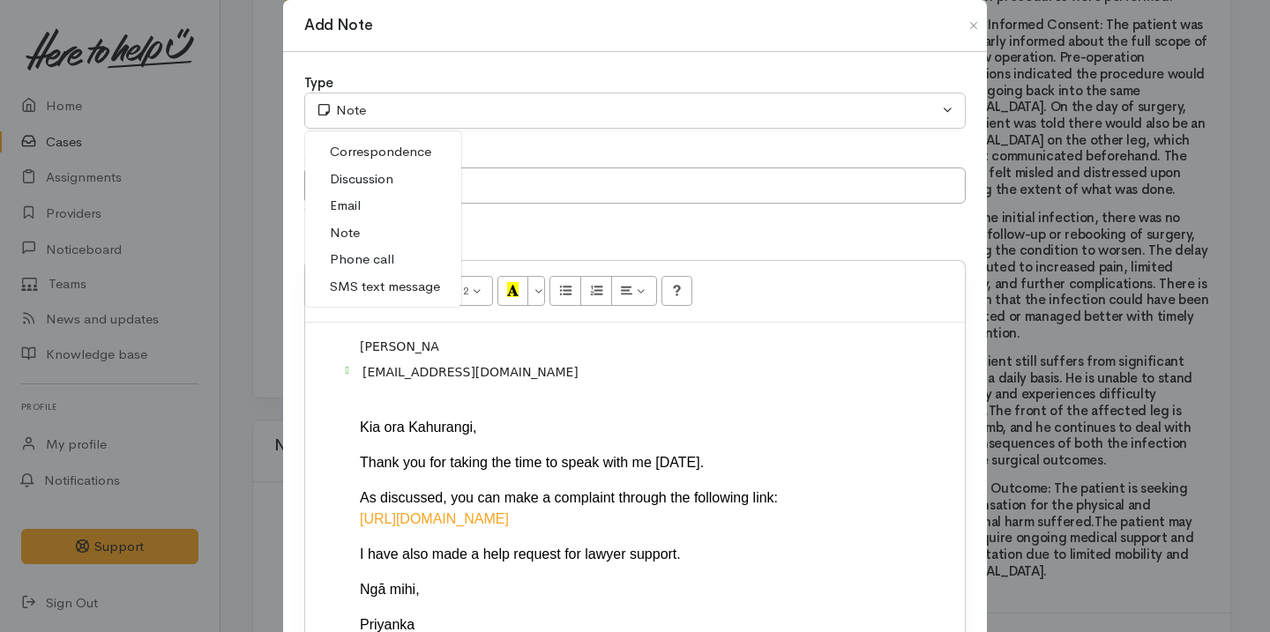
click at [386, 203] on link "Email" at bounding box center [383, 205] width 156 height 27
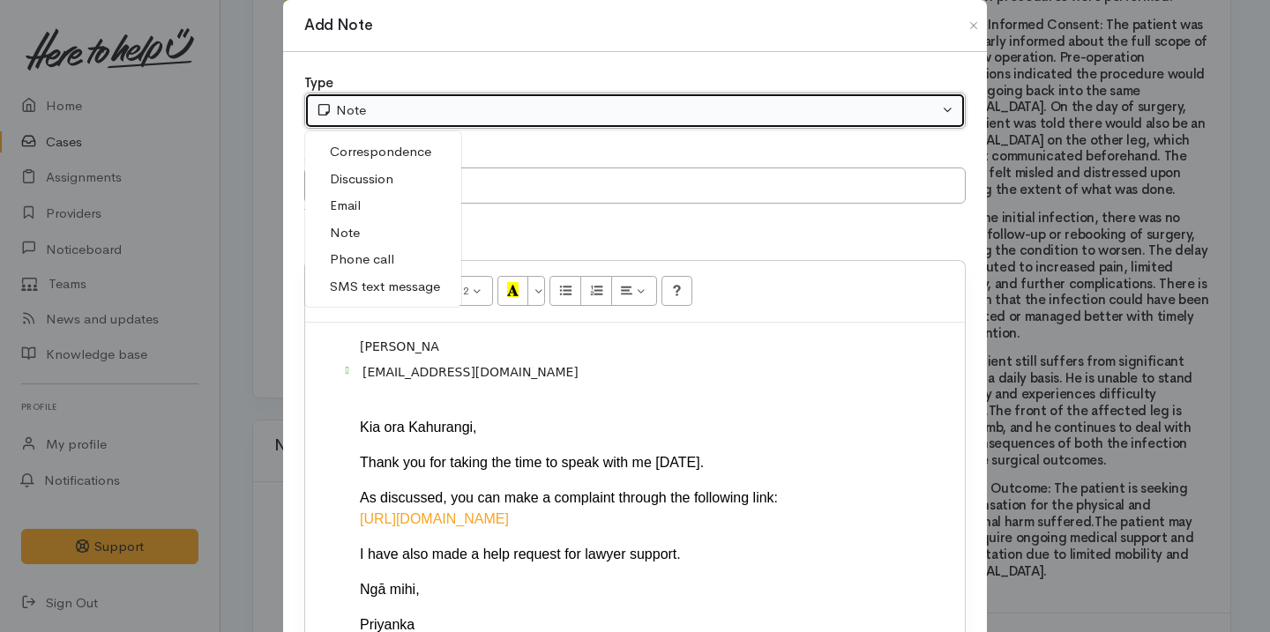
select select "2"
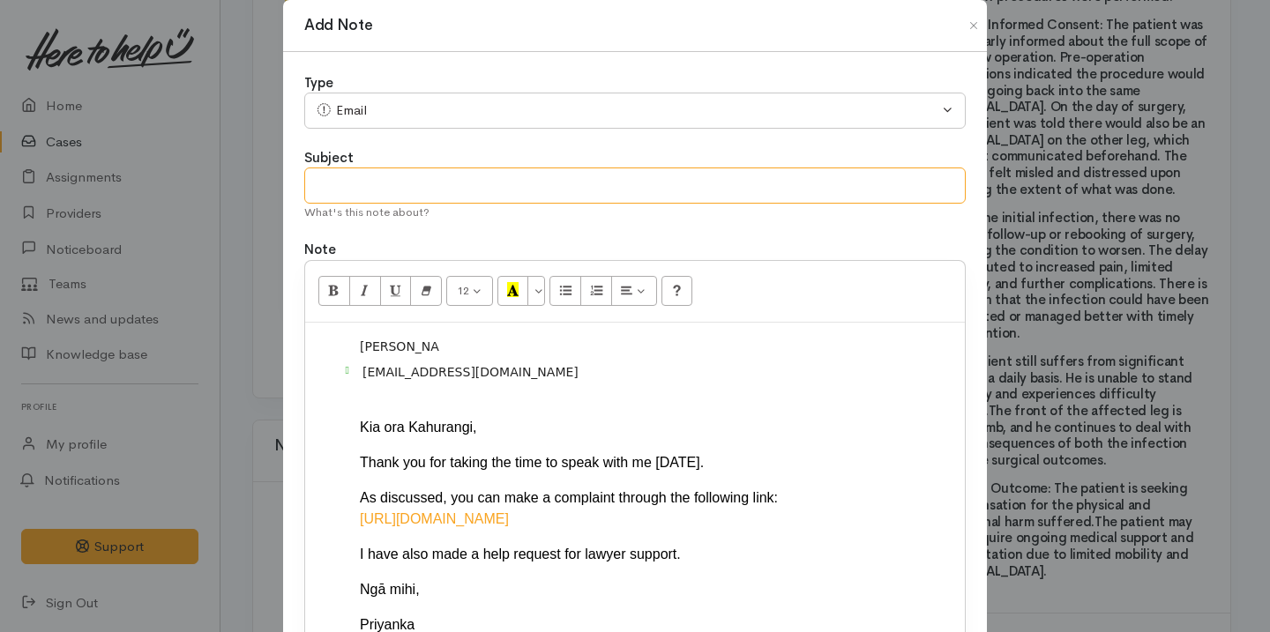
click at [399, 173] on input "text" at bounding box center [634, 186] width 661 height 36
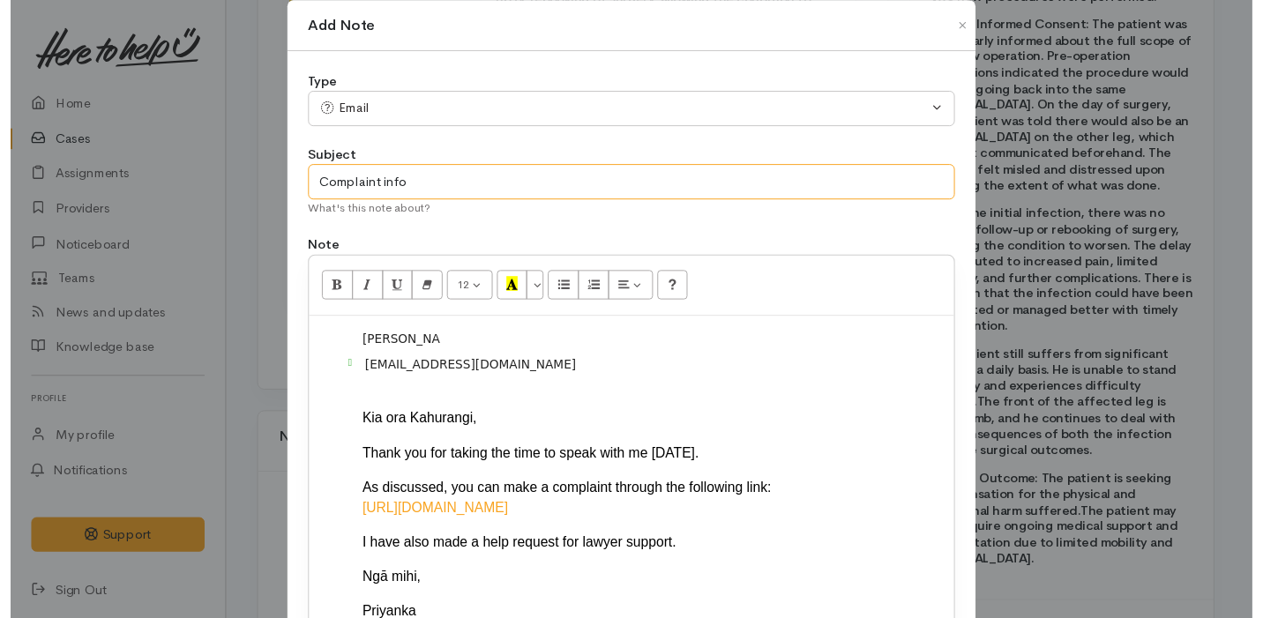
scroll to position [203, 0]
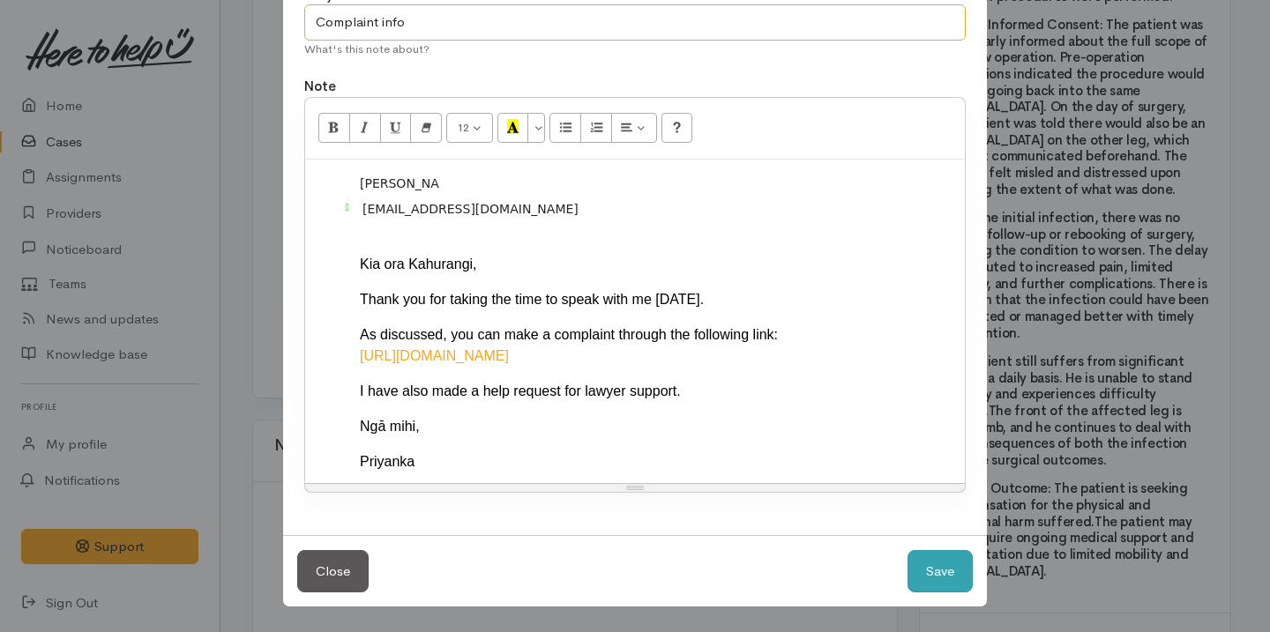
type input "Complaint info"
click at [952, 575] on button "Save" at bounding box center [939, 571] width 65 height 43
select select "1"
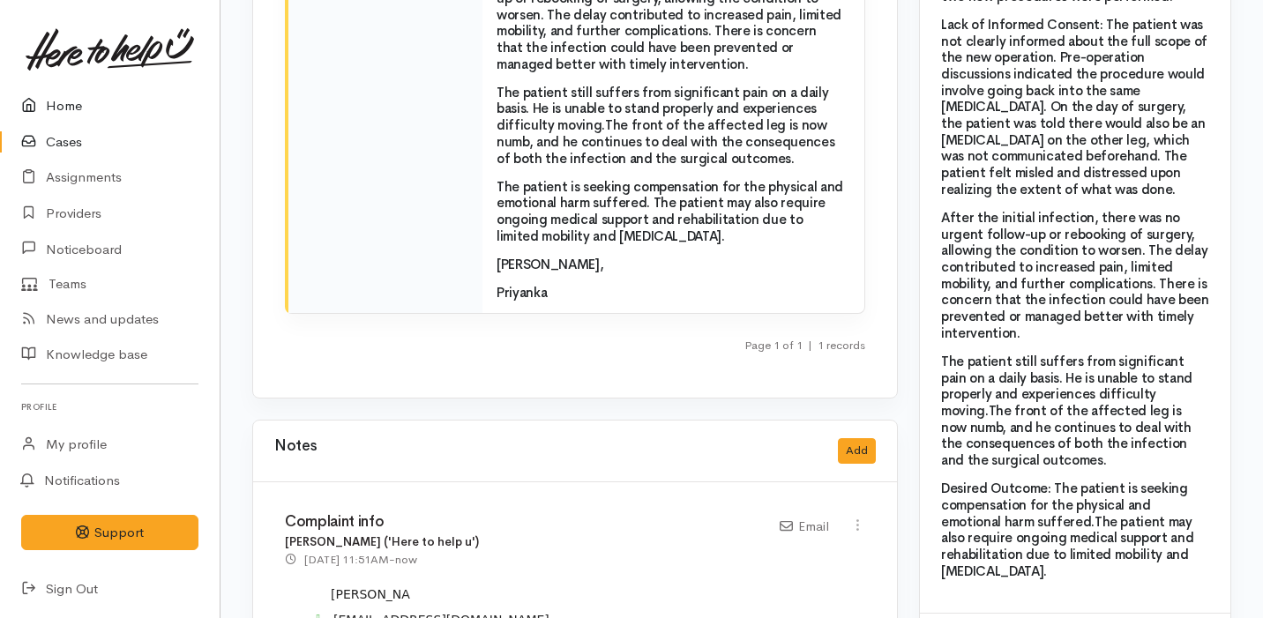
click at [149, 119] on link "Home" at bounding box center [110, 106] width 220 height 36
